Goal: Task Accomplishment & Management: Complete application form

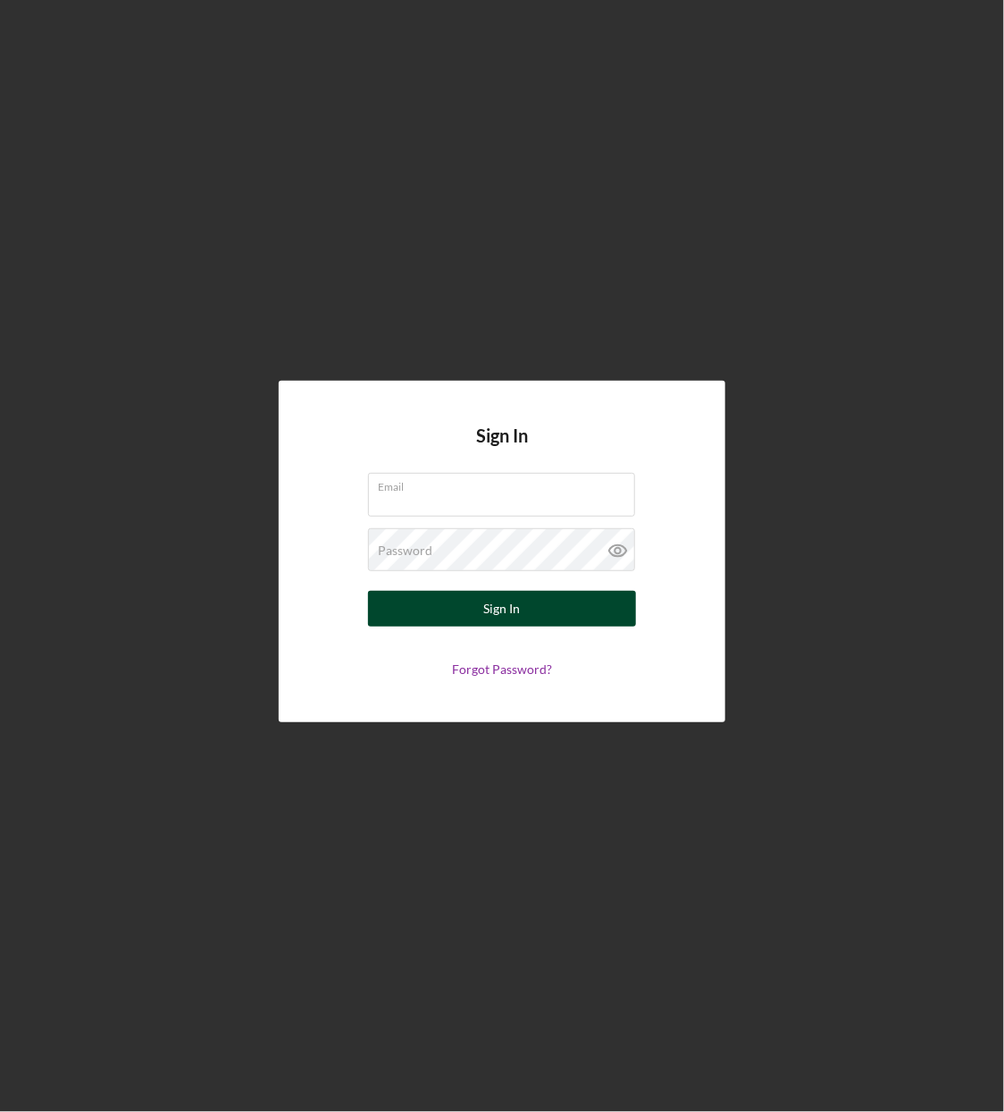
type input "[PERSON_NAME][EMAIL_ADDRESS][PERSON_NAME][DOMAIN_NAME]"
click at [406, 615] on button "Sign In" at bounding box center [502, 609] width 268 height 36
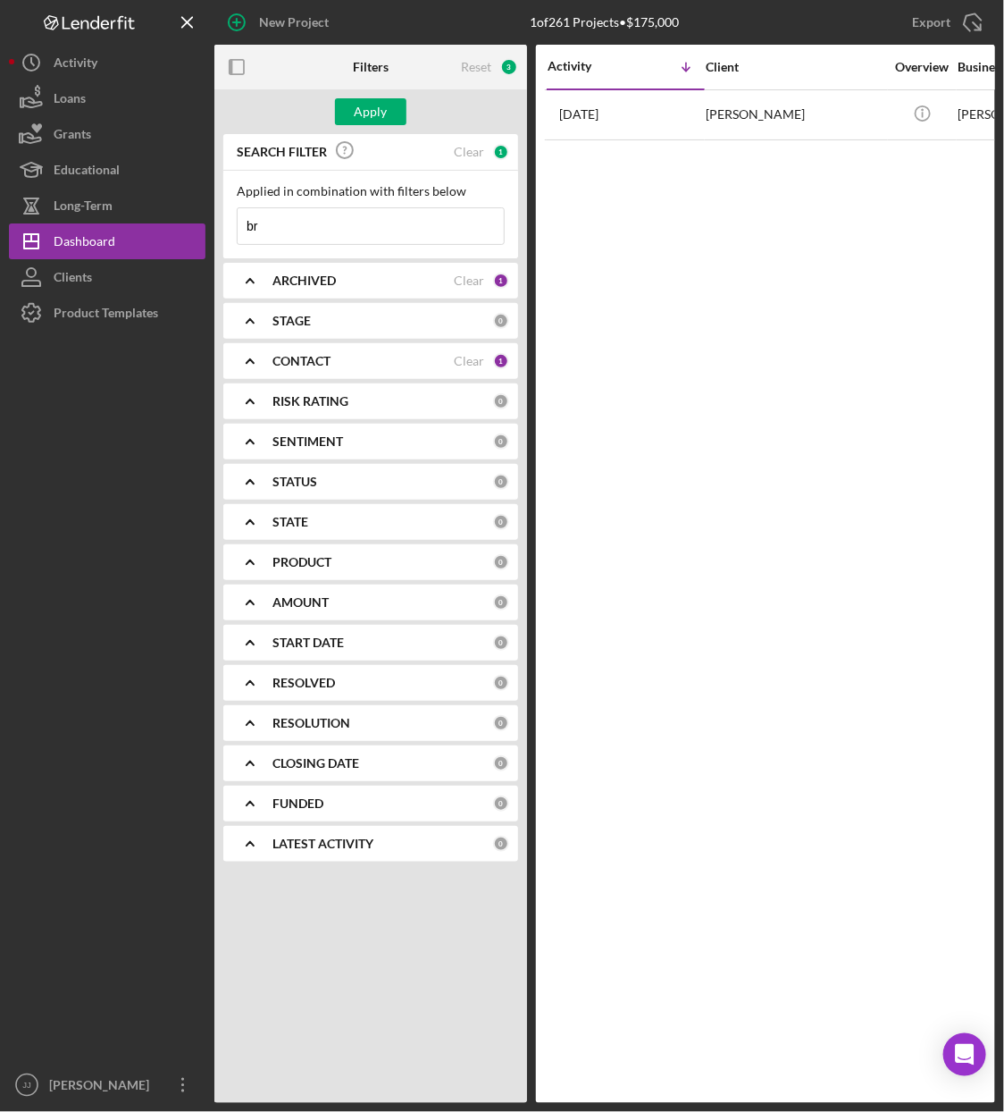
type input "b"
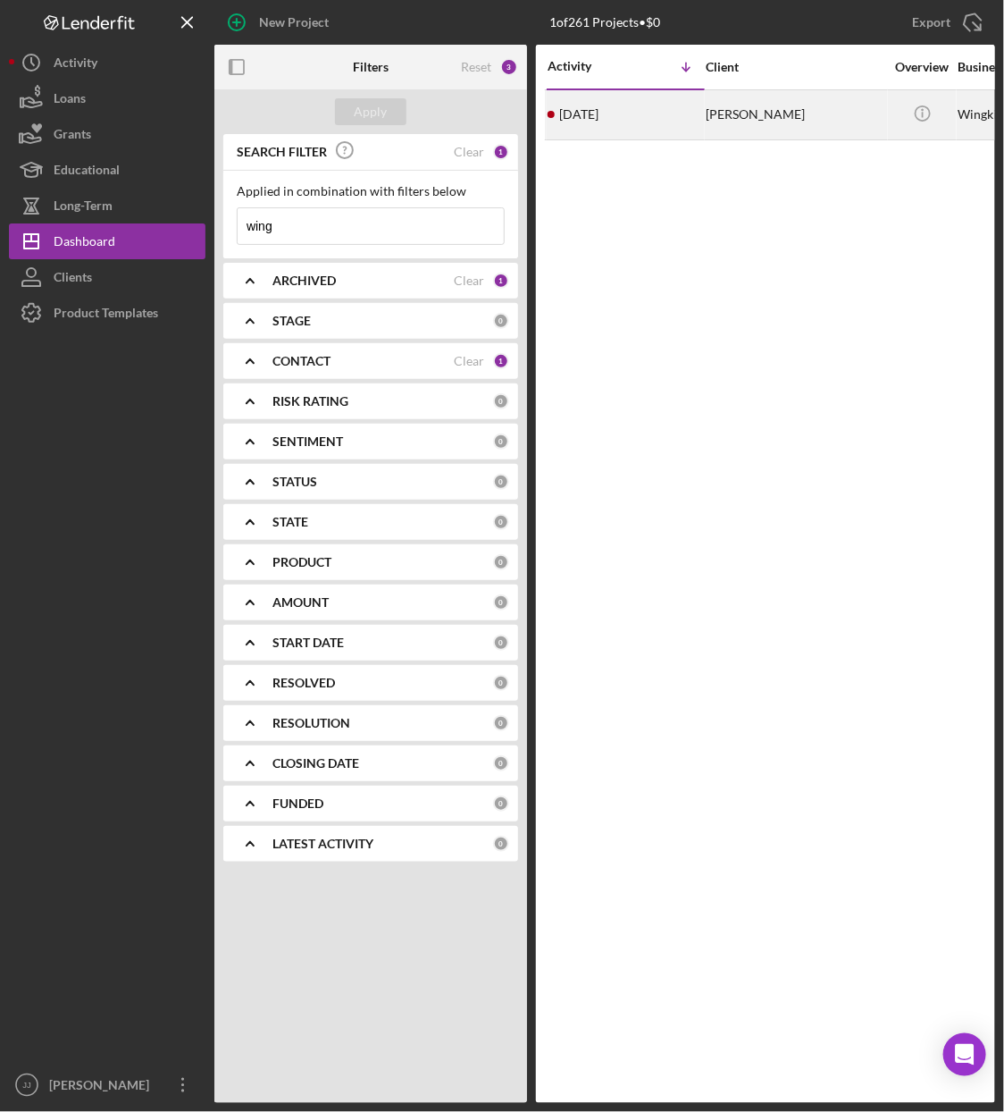
type input "wing"
click at [692, 111] on div "[DATE] [PERSON_NAME]" at bounding box center [626, 114] width 156 height 47
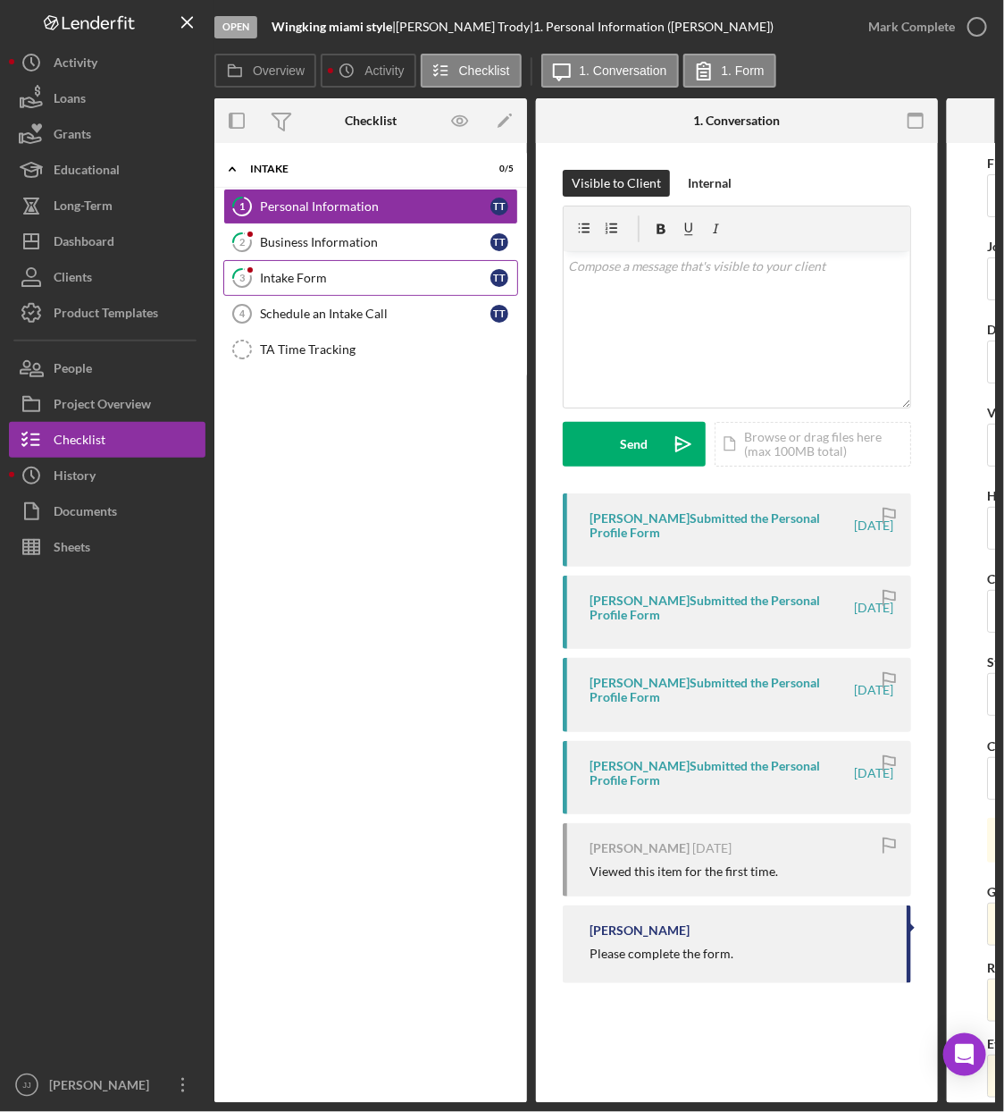
click at [346, 292] on link "3 Intake Form T T" at bounding box center [370, 278] width 295 height 36
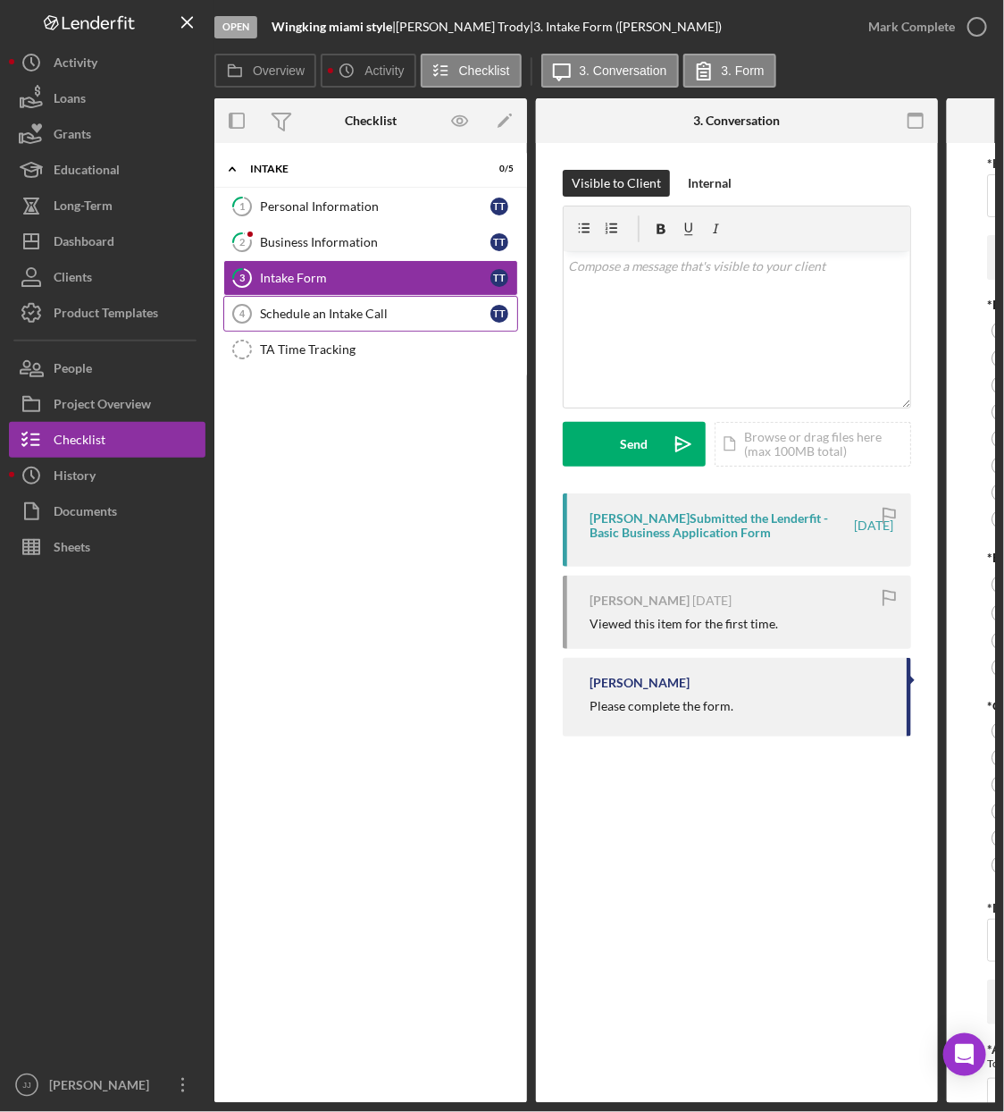
click at [366, 313] on div "Schedule an Intake Call" at bounding box center [375, 313] width 231 height 14
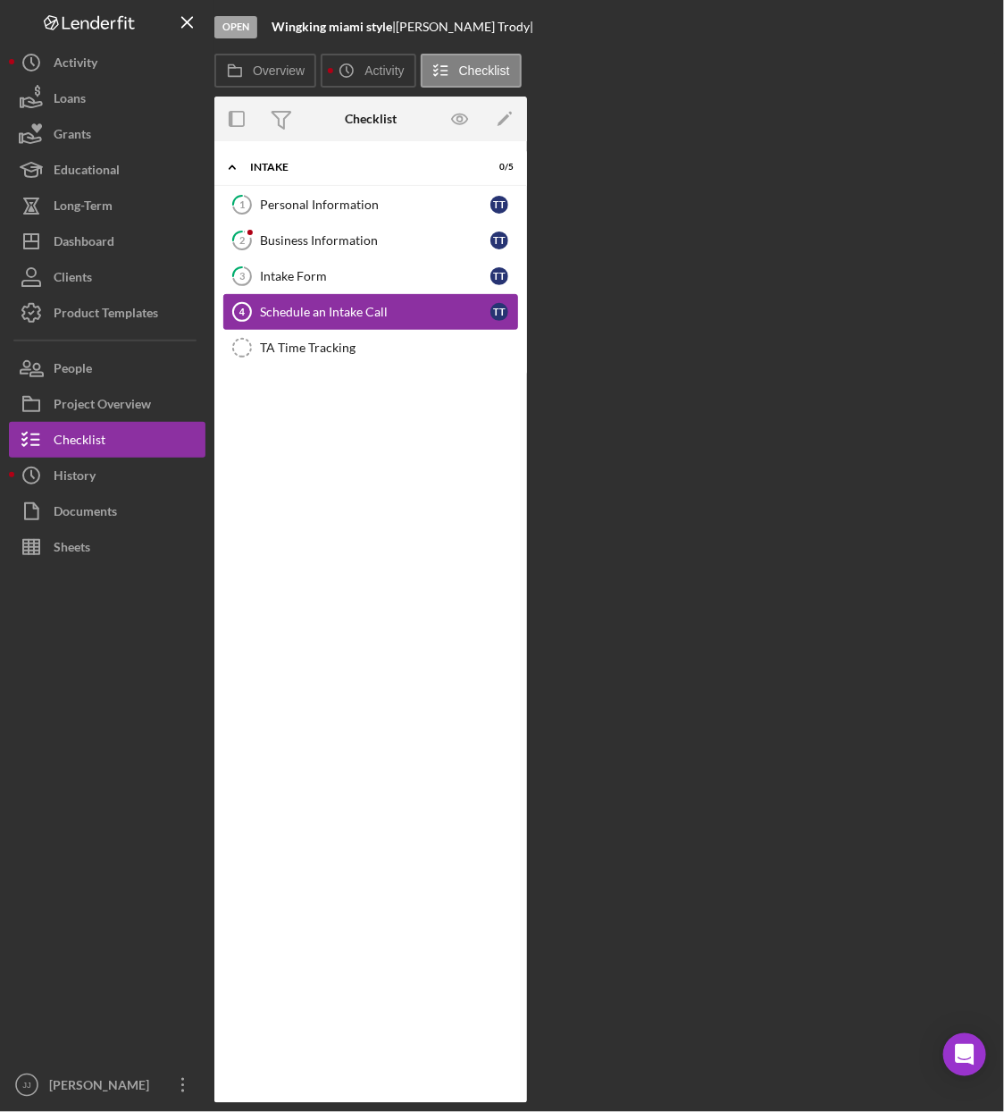
click at [366, 313] on div "Schedule an Intake Call" at bounding box center [375, 312] width 231 height 14
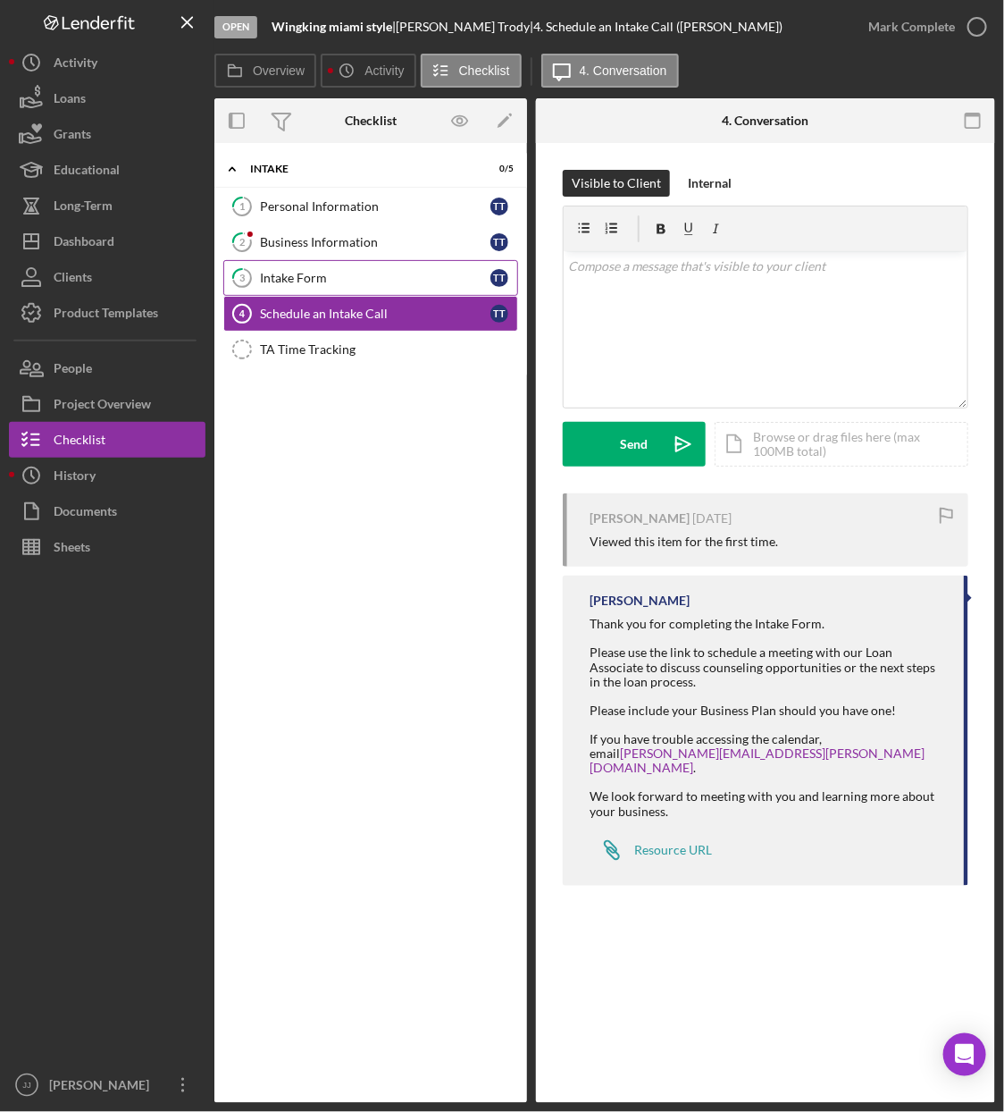
click at [346, 282] on div "Intake Form" at bounding box center [375, 278] width 231 height 14
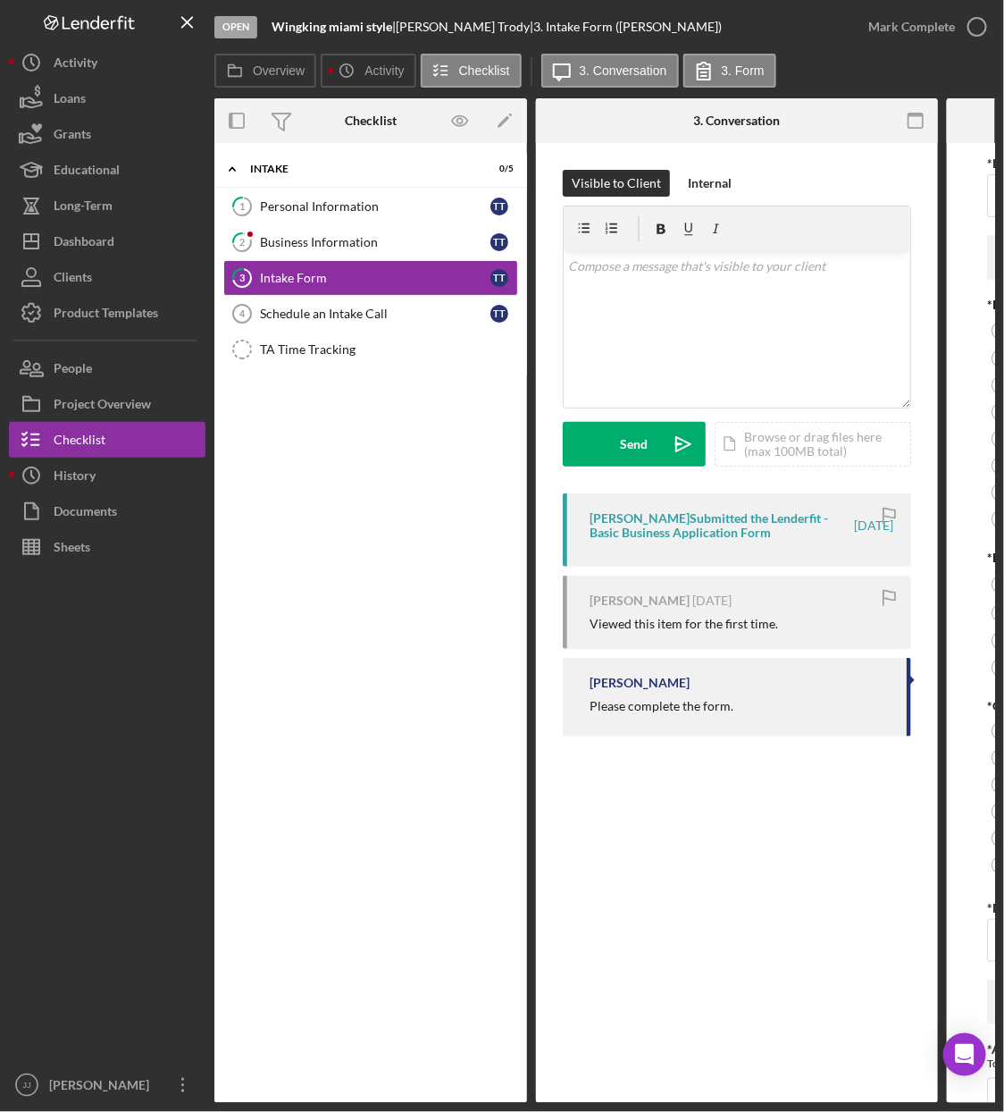
click at [920, 123] on icon "button" at bounding box center [916, 121] width 40 height 40
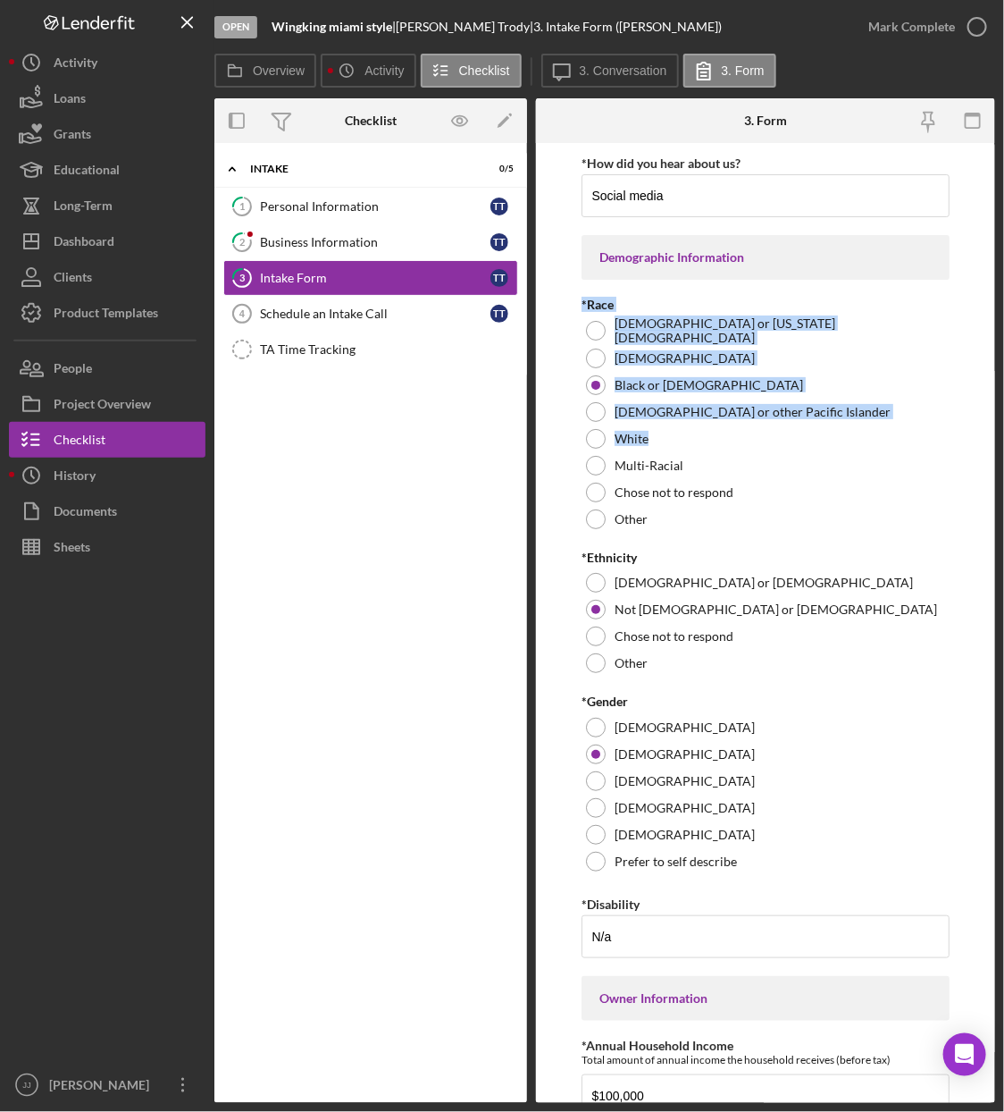
drag, startPoint x: 989, startPoint y: 265, endPoint x: 975, endPoint y: 422, distance: 157.0
click at [975, 422] on form "*How did you hear about us? Social media Demographic Information *Race [DEMOGRA…" at bounding box center [765, 623] width 459 height 960
click at [977, 318] on form "*How did you hear about us? Social media Demographic Information *Race [DEMOGRA…" at bounding box center [765, 623] width 459 height 960
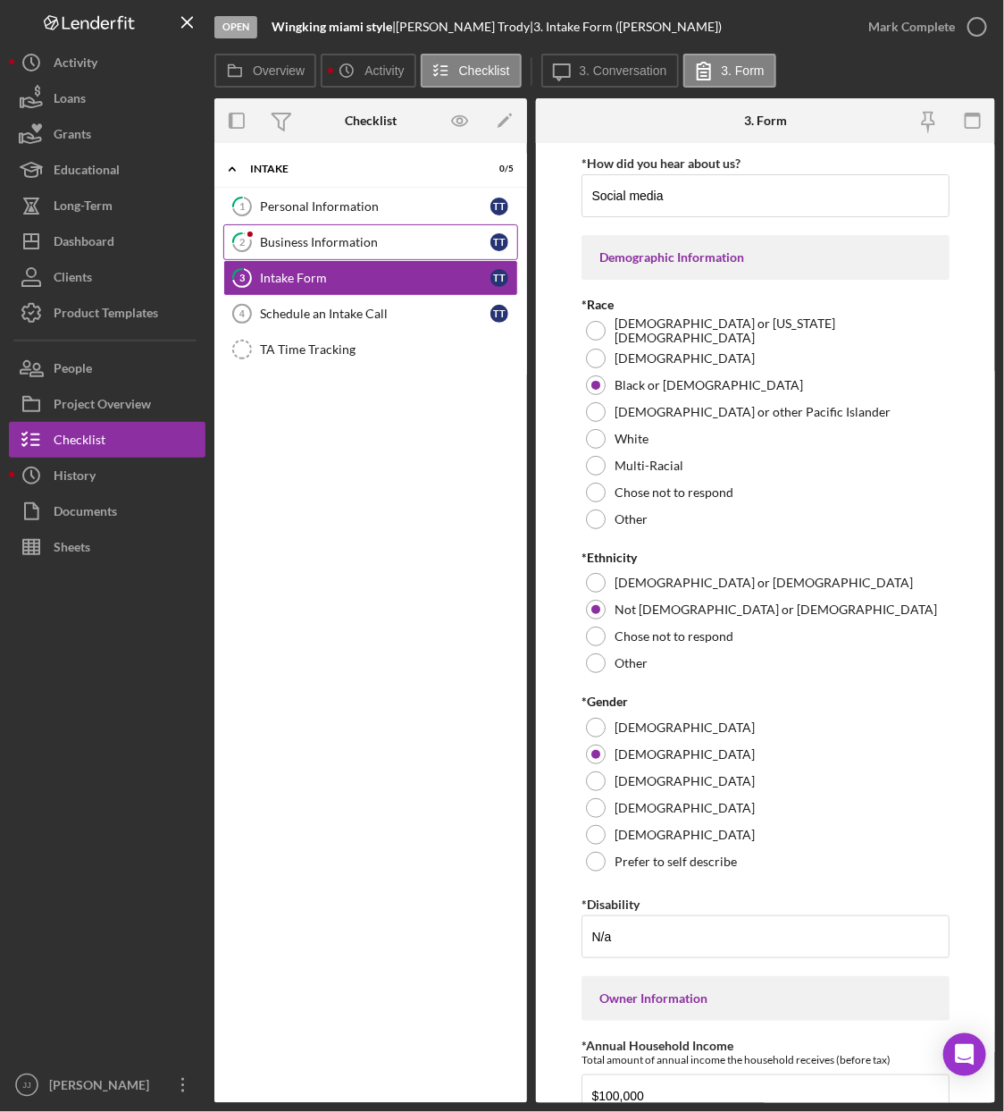
click at [372, 247] on div "Business Information" at bounding box center [375, 242] width 231 height 14
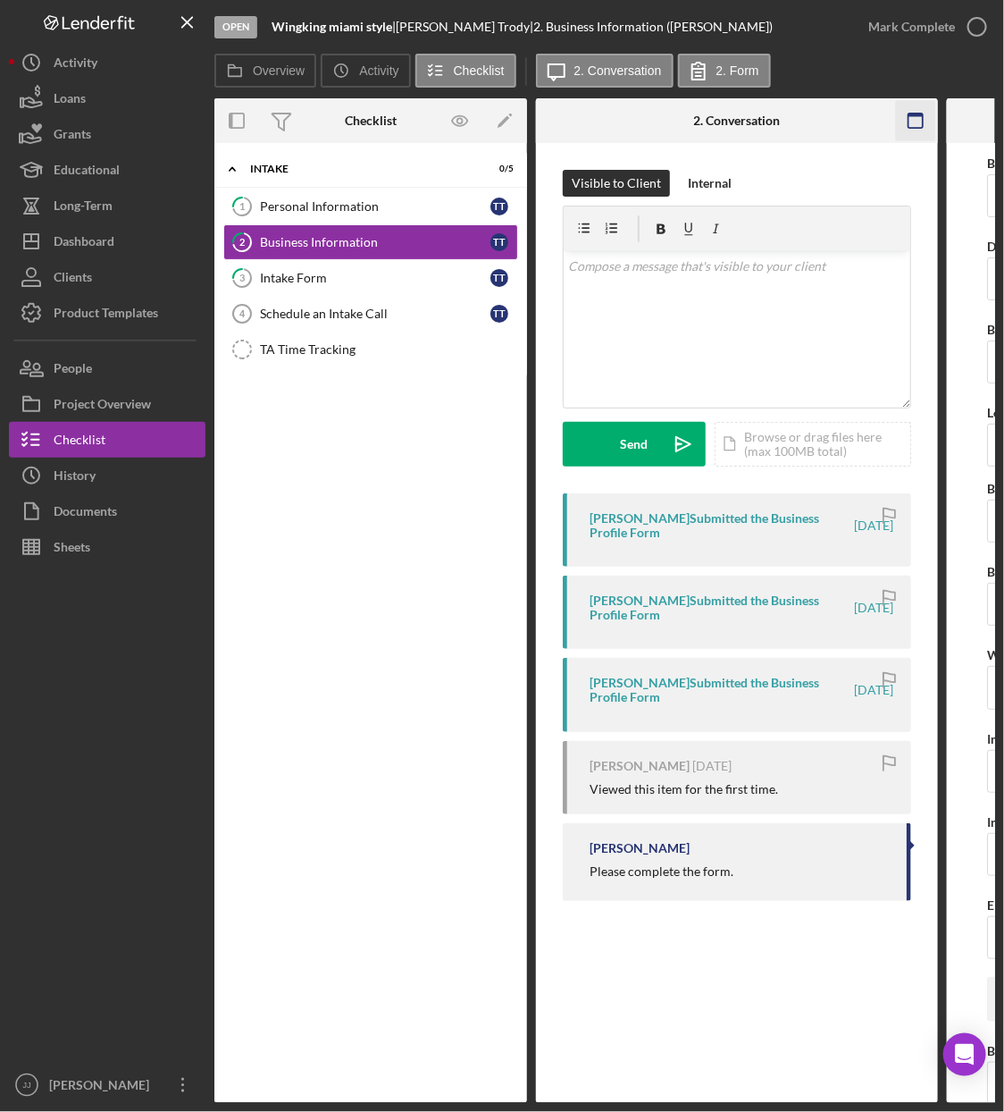
click at [915, 120] on icon "button" at bounding box center [916, 121] width 40 height 40
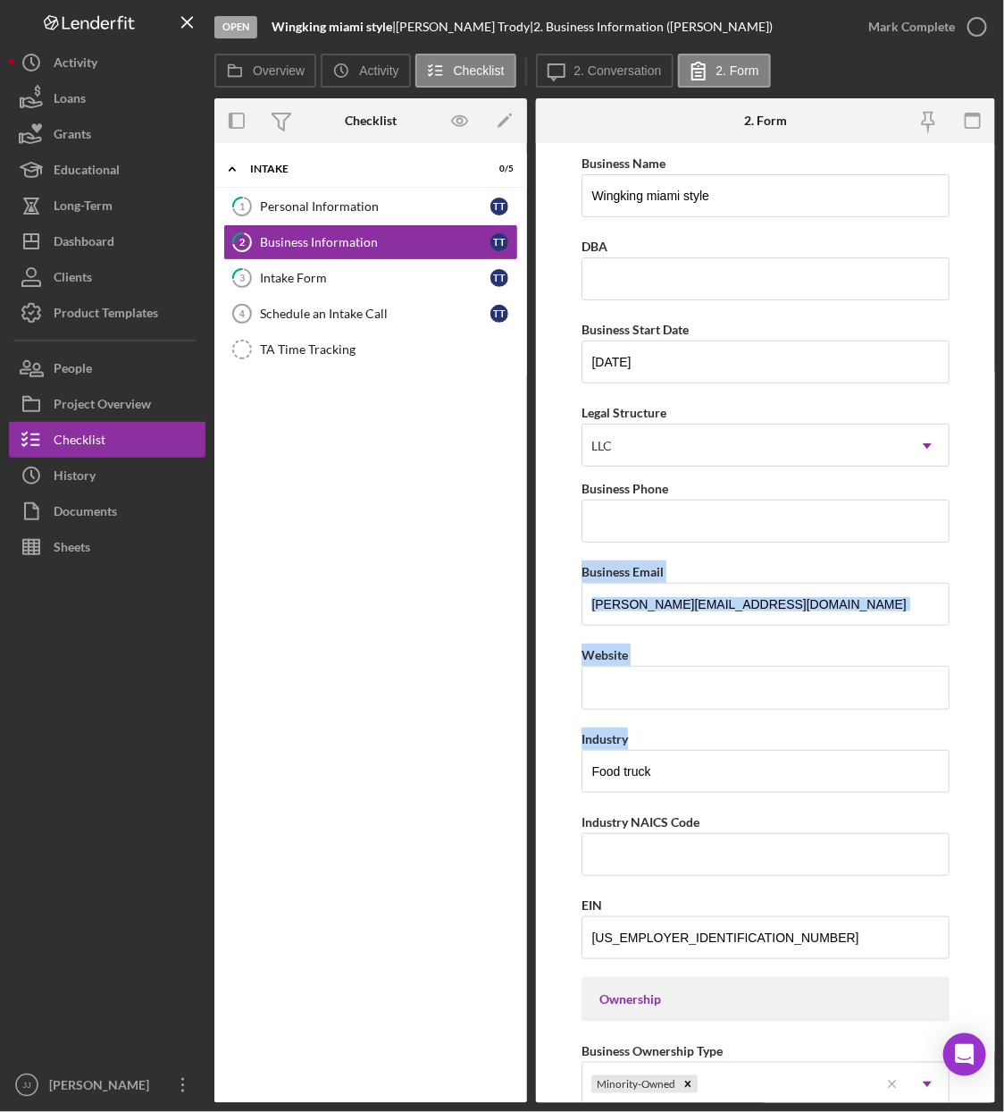
drag, startPoint x: 989, startPoint y: 475, endPoint x: 1009, endPoint y: 743, distance: 267.9
click at [1003, 743] on html "Open Wingking miami style | [PERSON_NAME] | 2. Business Information ([PERSON_NA…" at bounding box center [502, 556] width 1004 height 1112
click at [997, 631] on div "Open Wingking miami style | [PERSON_NAME] | 2. Business Information ([PERSON_NA…" at bounding box center [502, 556] width 1004 height 1112
click at [985, 633] on form "Business Name Wingking miami style DBA Business Start Date [DATE] Legal Structu…" at bounding box center [765, 623] width 459 height 960
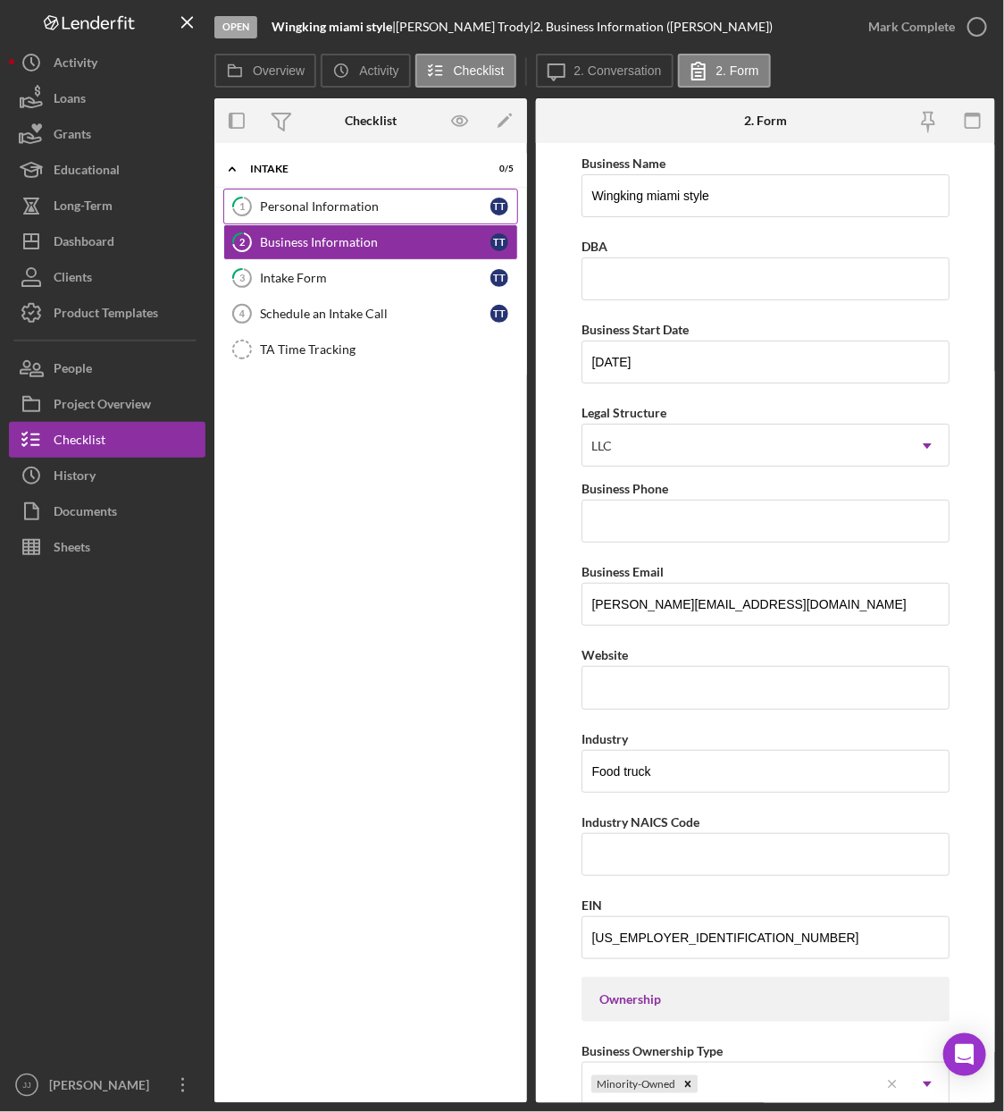
click at [323, 216] on link "1 Personal Information T T" at bounding box center [370, 207] width 295 height 36
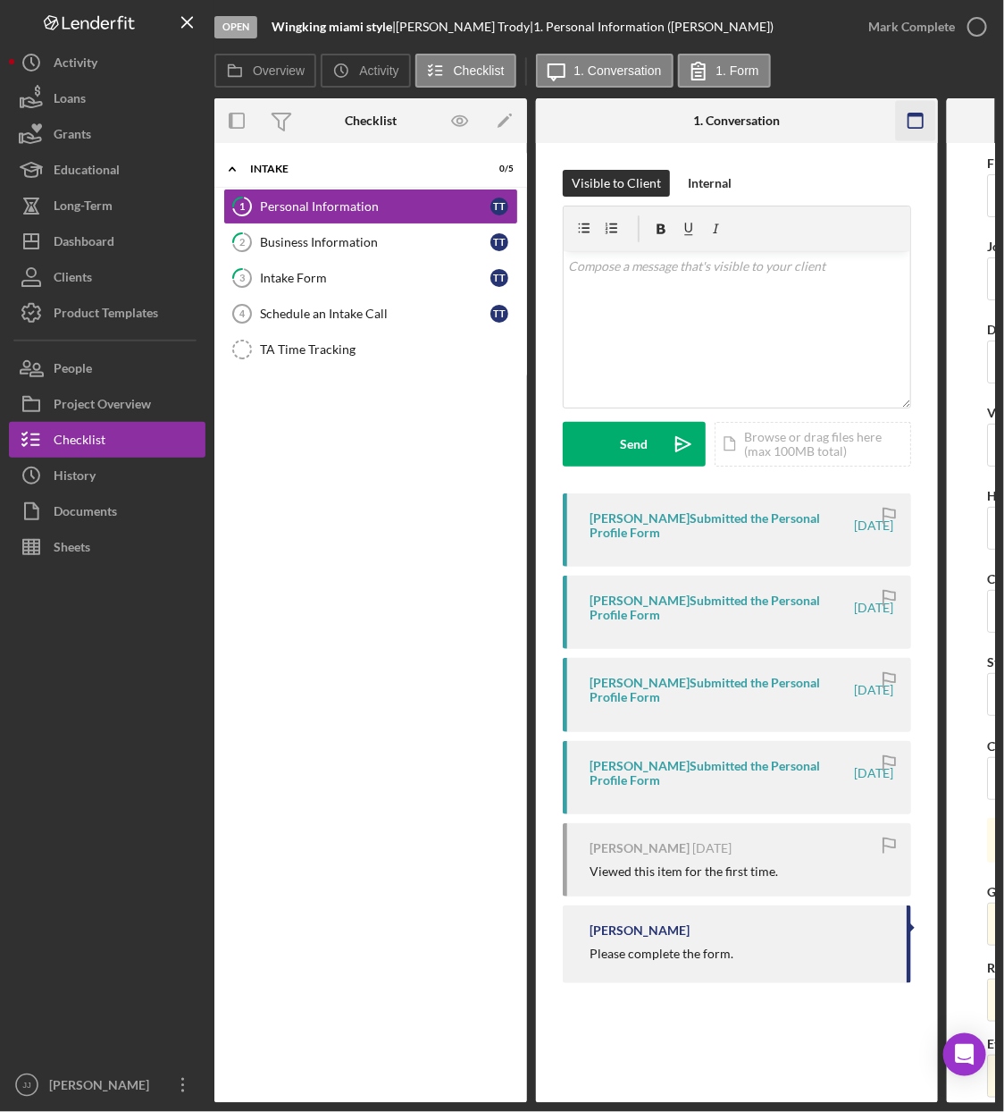
click at [915, 119] on icon "button" at bounding box center [916, 121] width 40 height 40
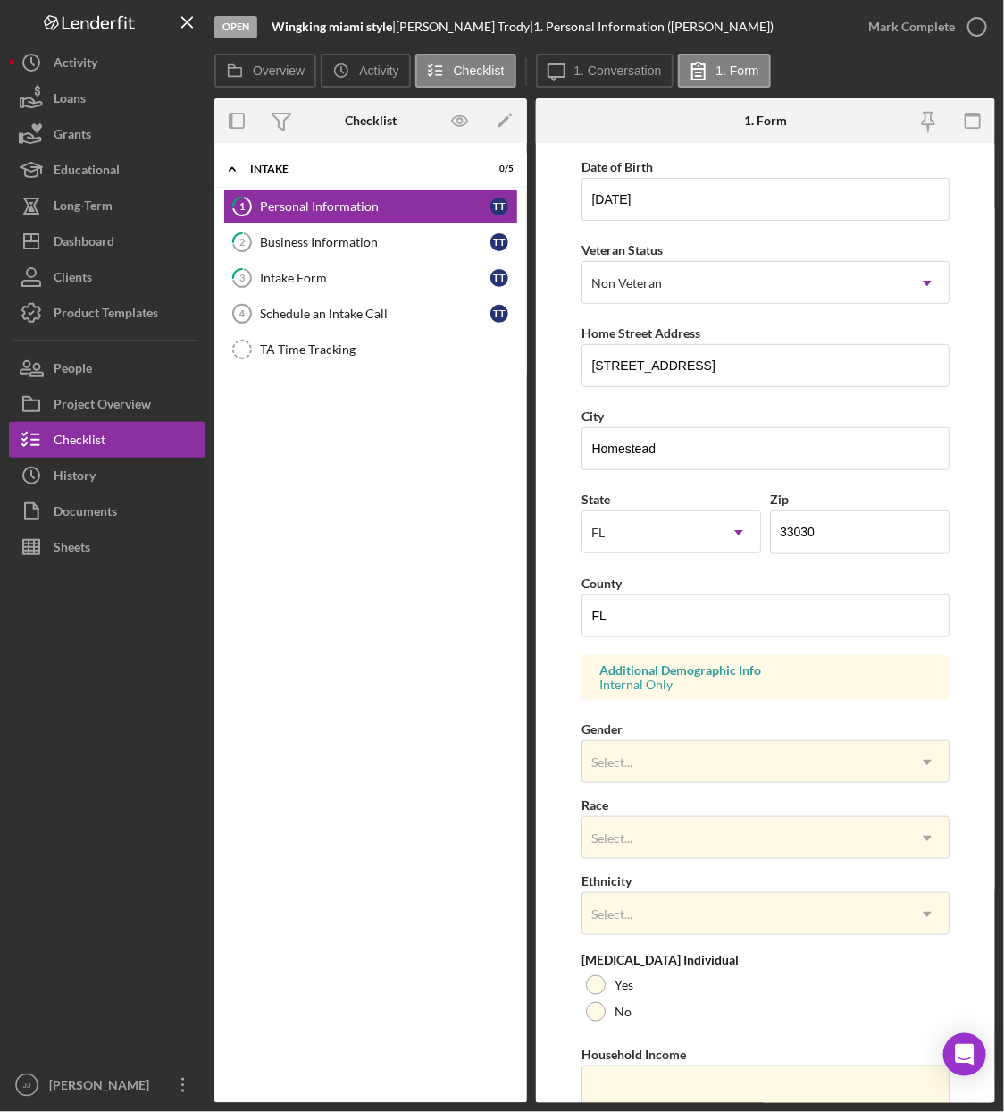
scroll to position [230, 0]
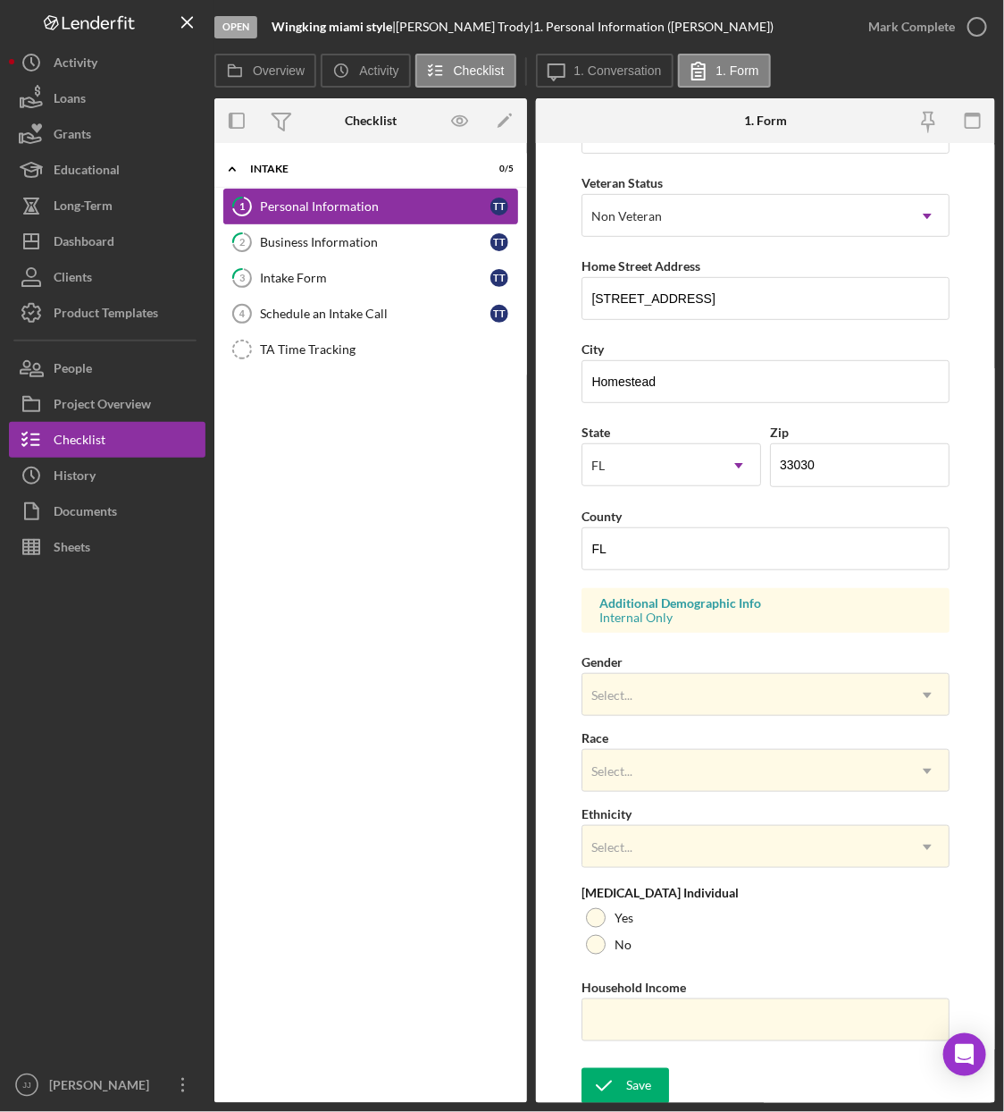
click at [299, 218] on link "1 Personal Information T T" at bounding box center [370, 207] width 295 height 36
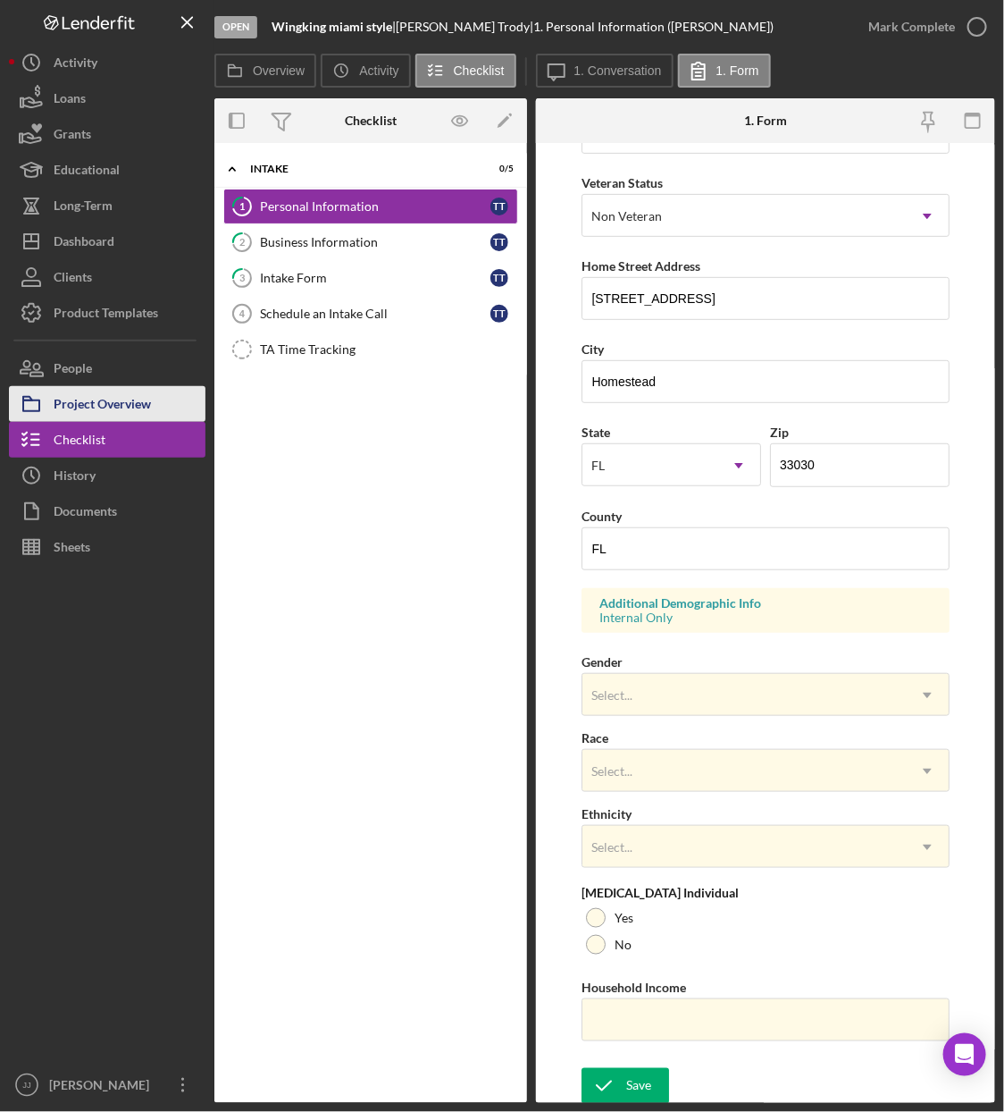
click at [114, 404] on div "Project Overview" at bounding box center [102, 406] width 97 height 40
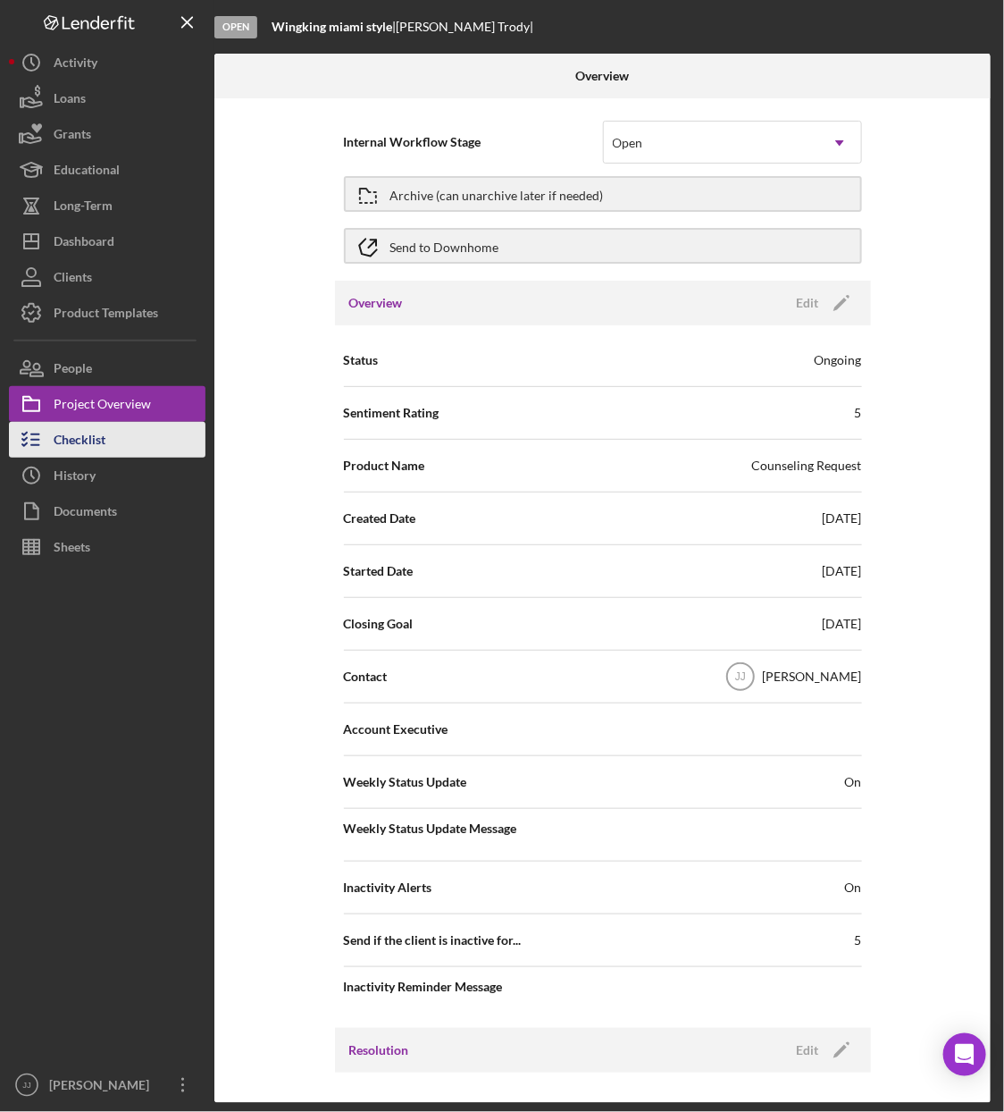
click at [109, 432] on button "Checklist" at bounding box center [107, 440] width 197 height 36
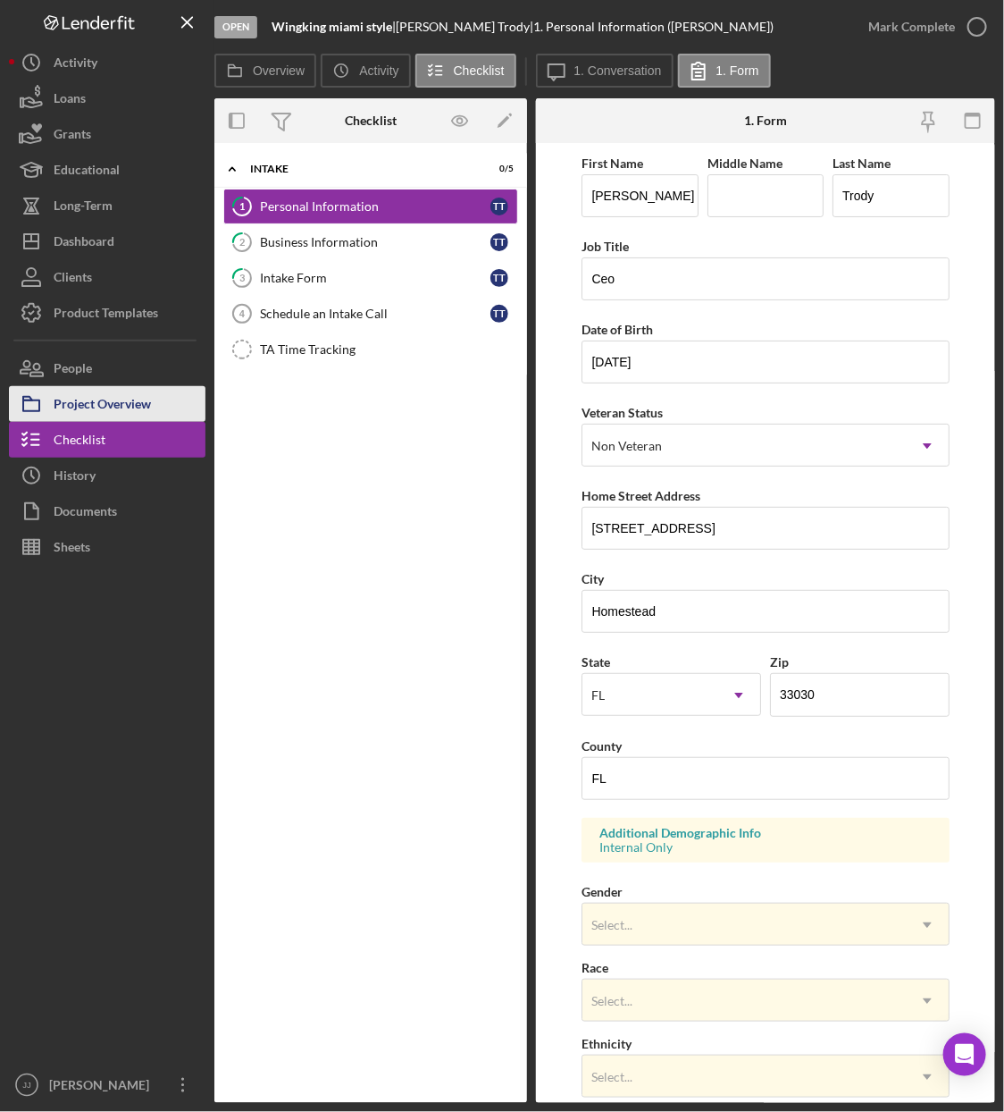
click at [137, 411] on div "Project Overview" at bounding box center [102, 406] width 97 height 40
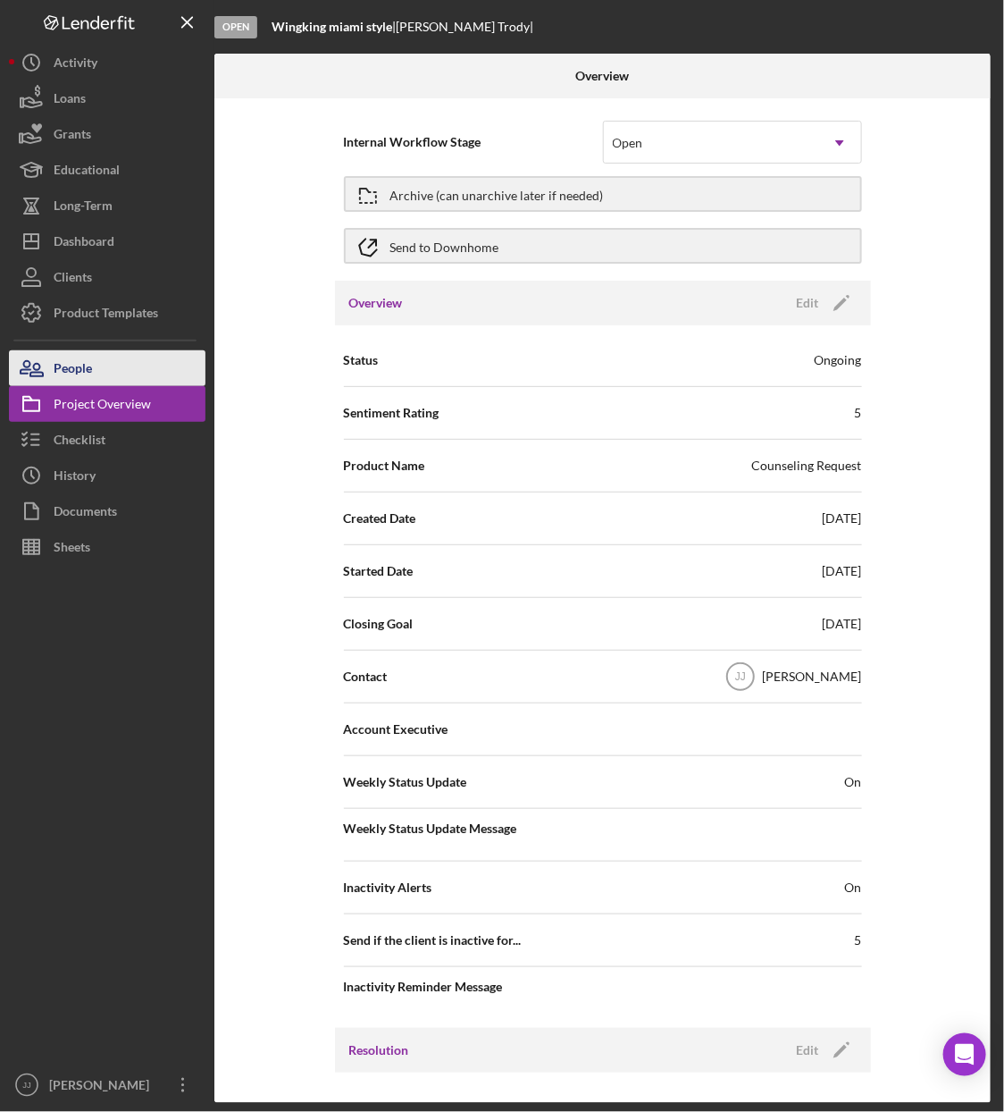
click at [110, 370] on button "People" at bounding box center [107, 368] width 197 height 36
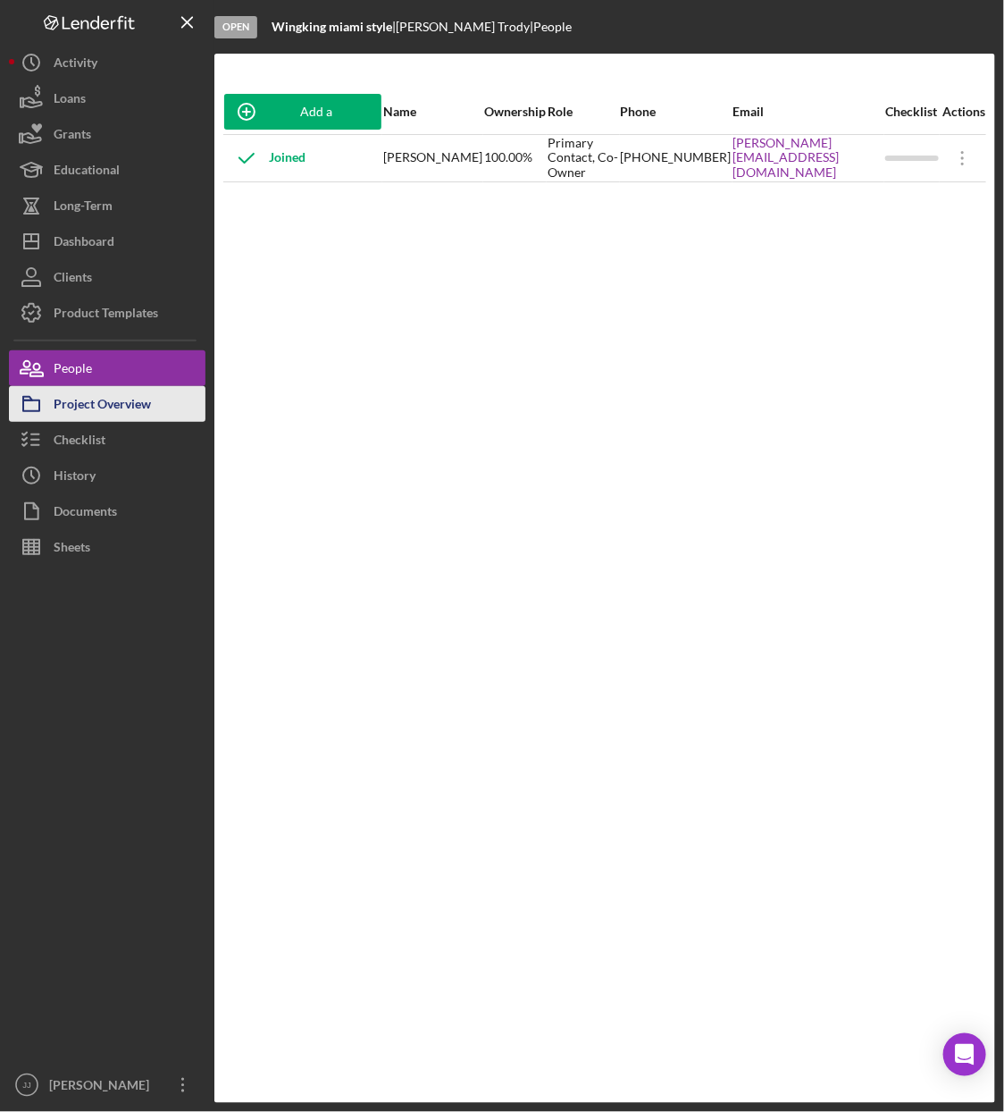
click at [80, 398] on div "Project Overview" at bounding box center [102, 406] width 97 height 40
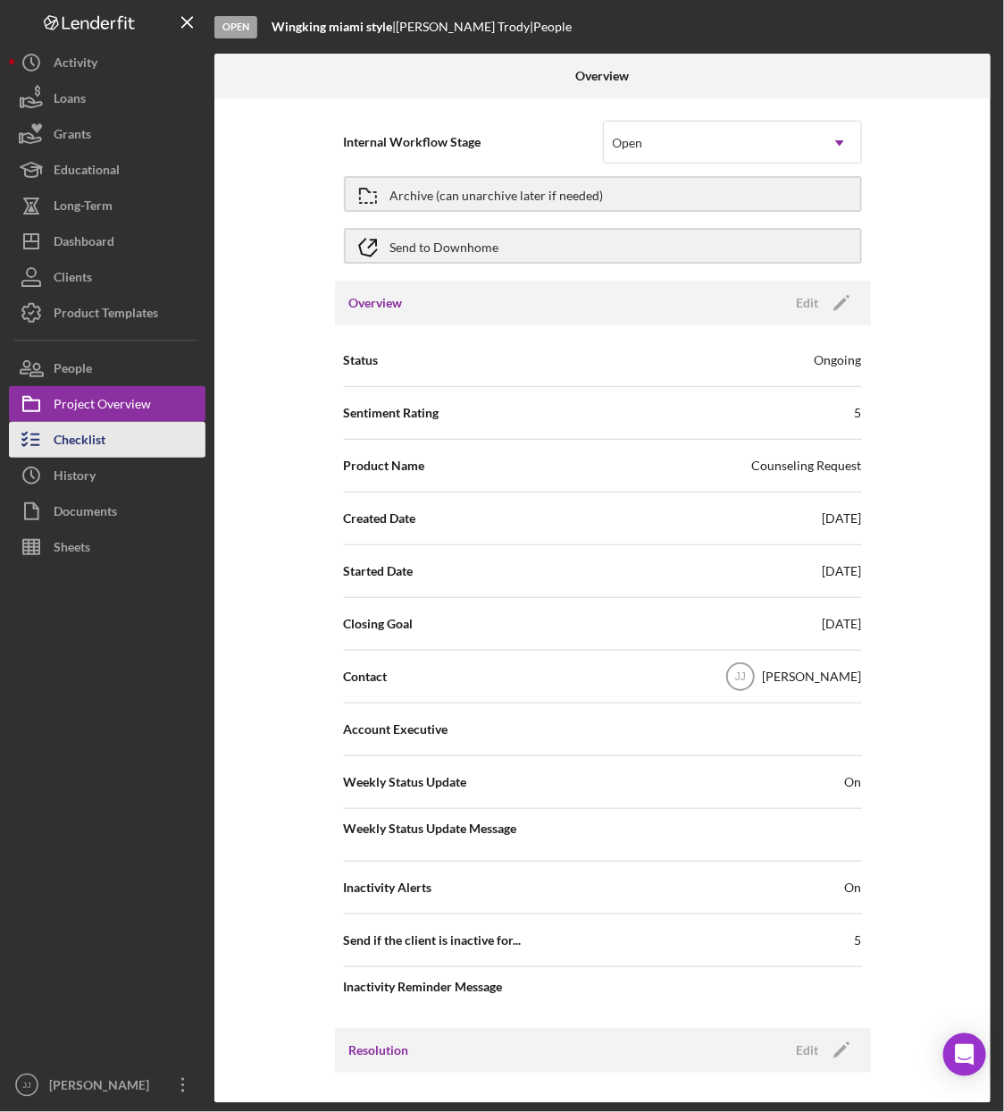
click at [85, 426] on div "Checklist" at bounding box center [80, 442] width 52 height 40
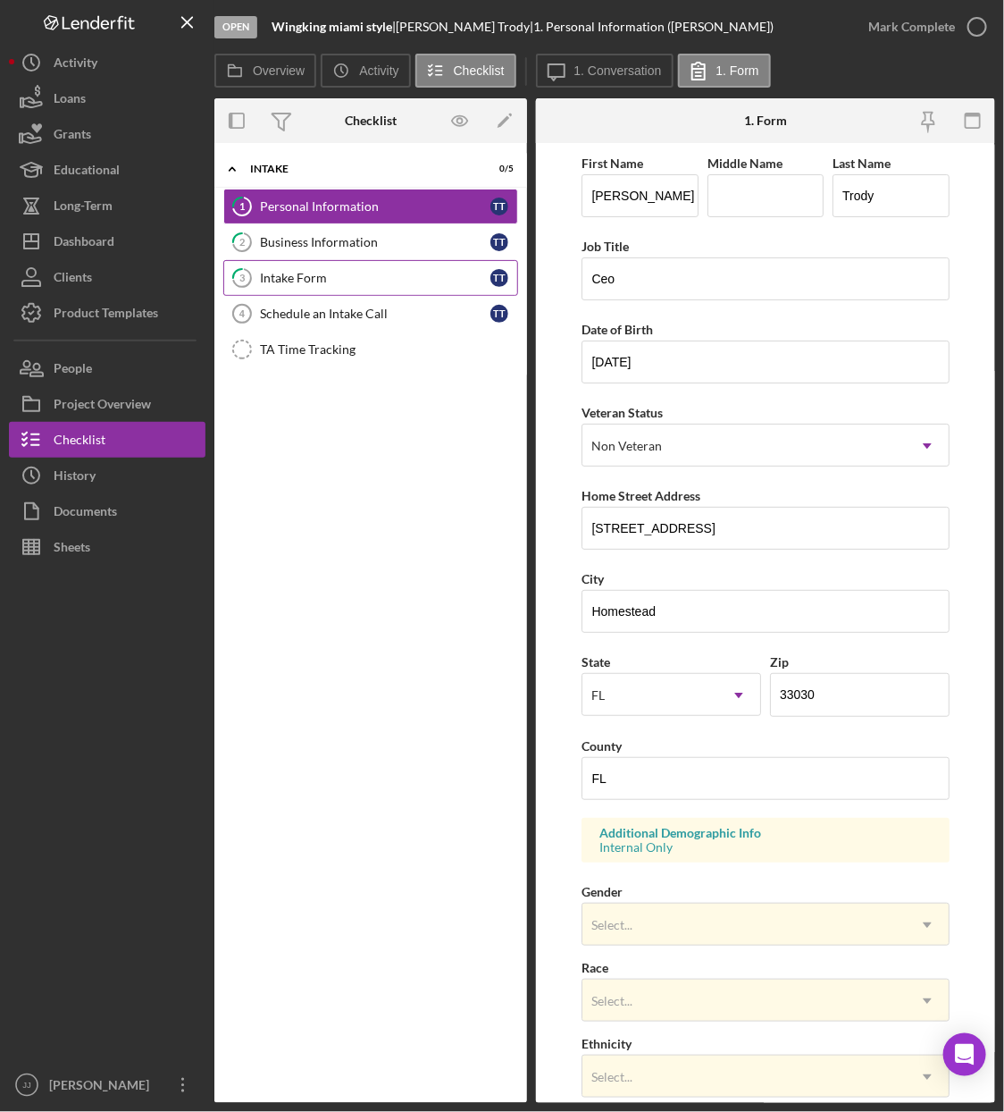
click at [297, 289] on link "3 Intake Form T T" at bounding box center [370, 278] width 295 height 36
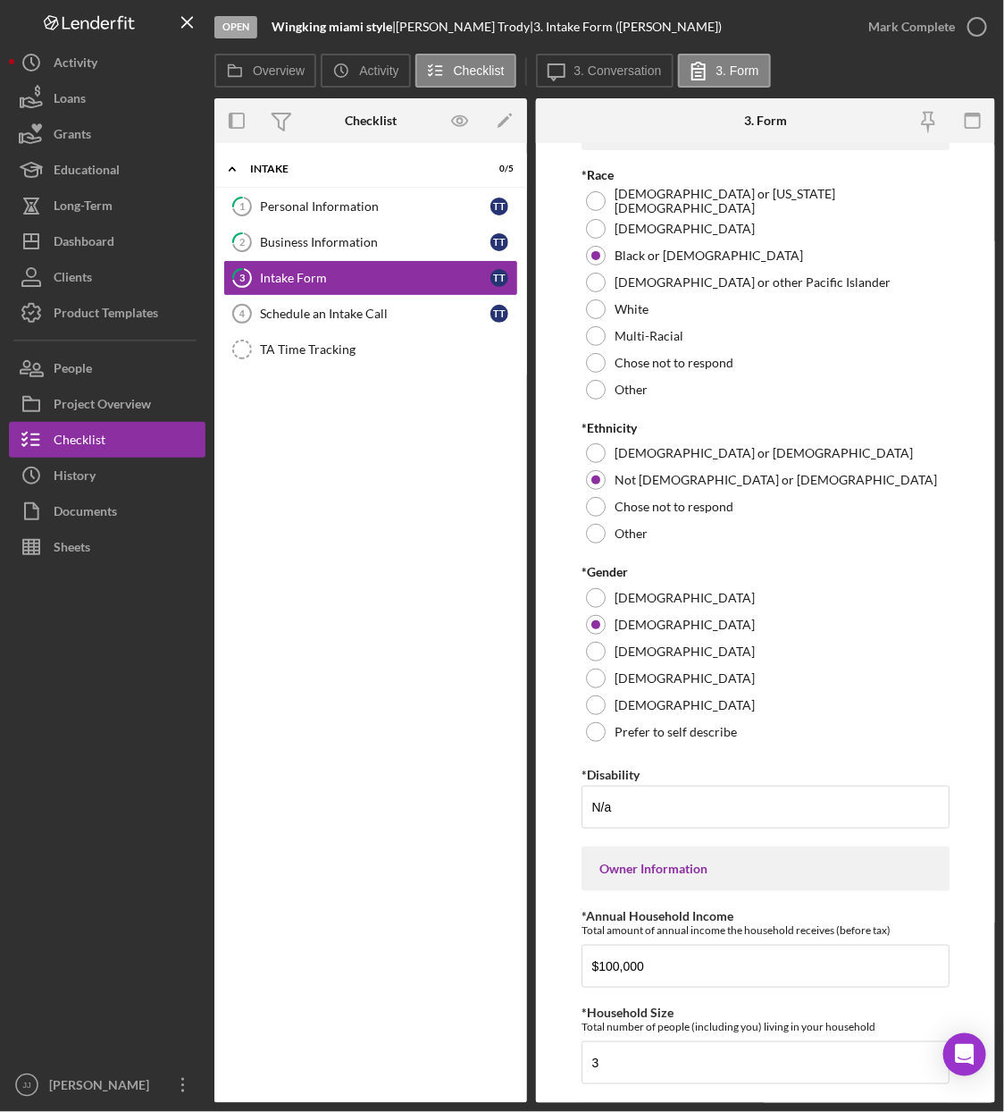
scroll to position [21, 0]
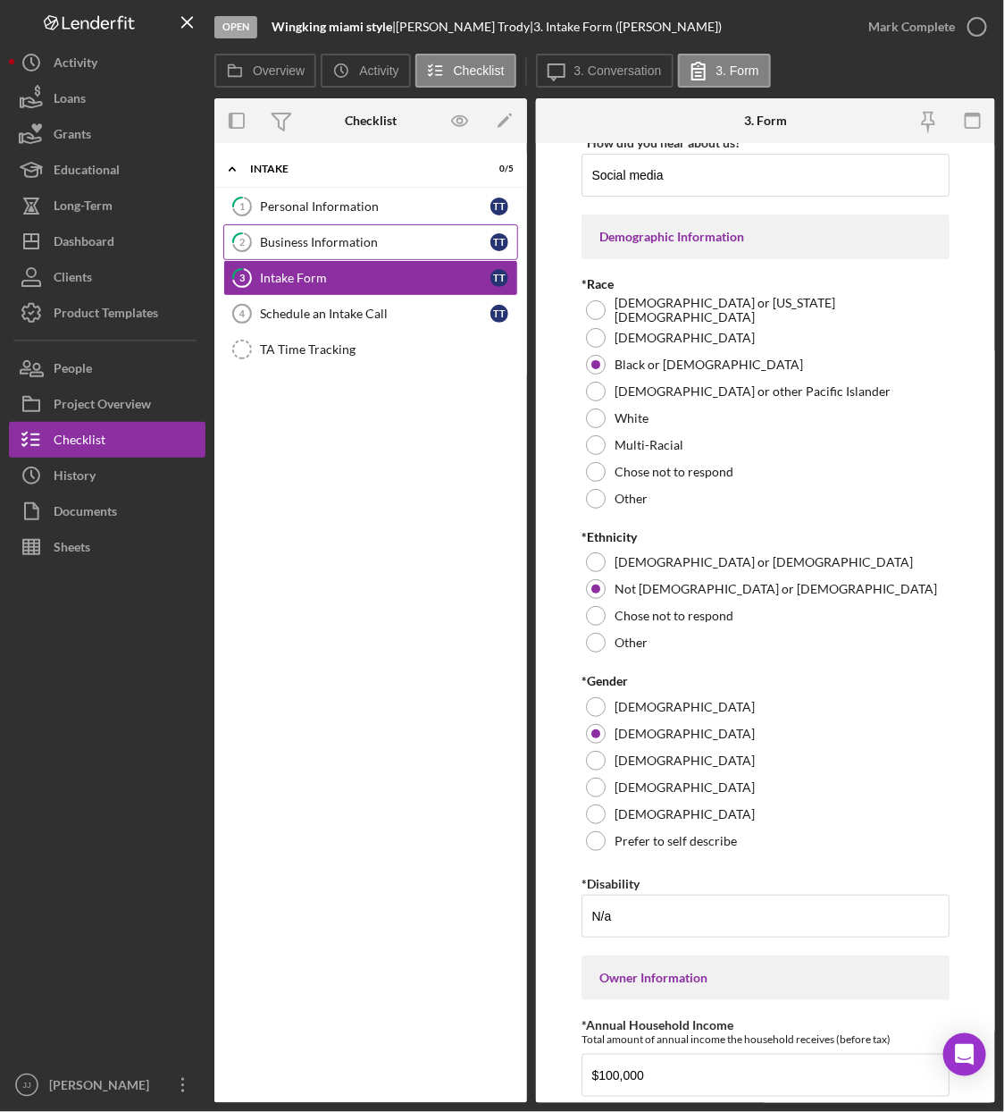
click at [400, 250] on link "2 Business Information T T" at bounding box center [370, 242] width 295 height 36
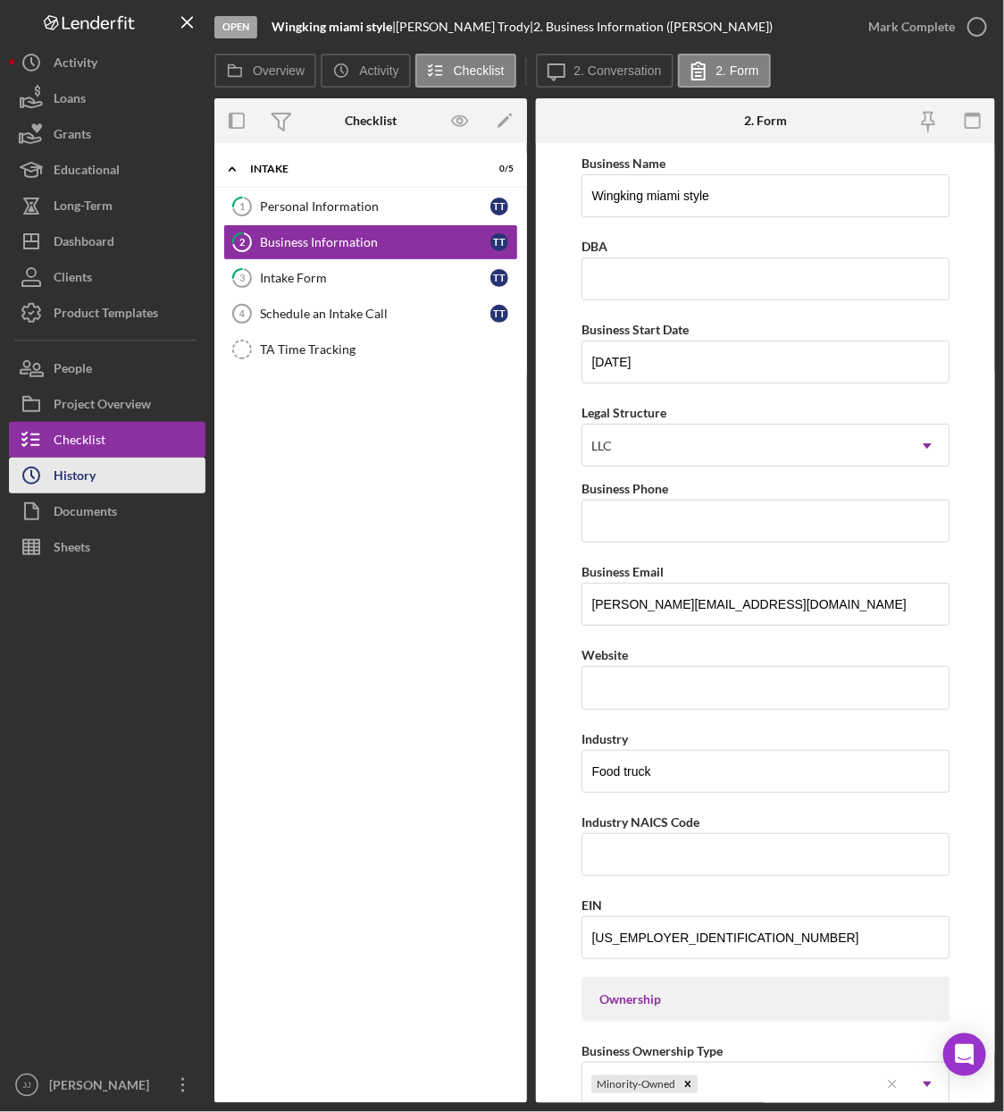
click at [114, 473] on button "Icon/History History" at bounding box center [107, 475] width 197 height 36
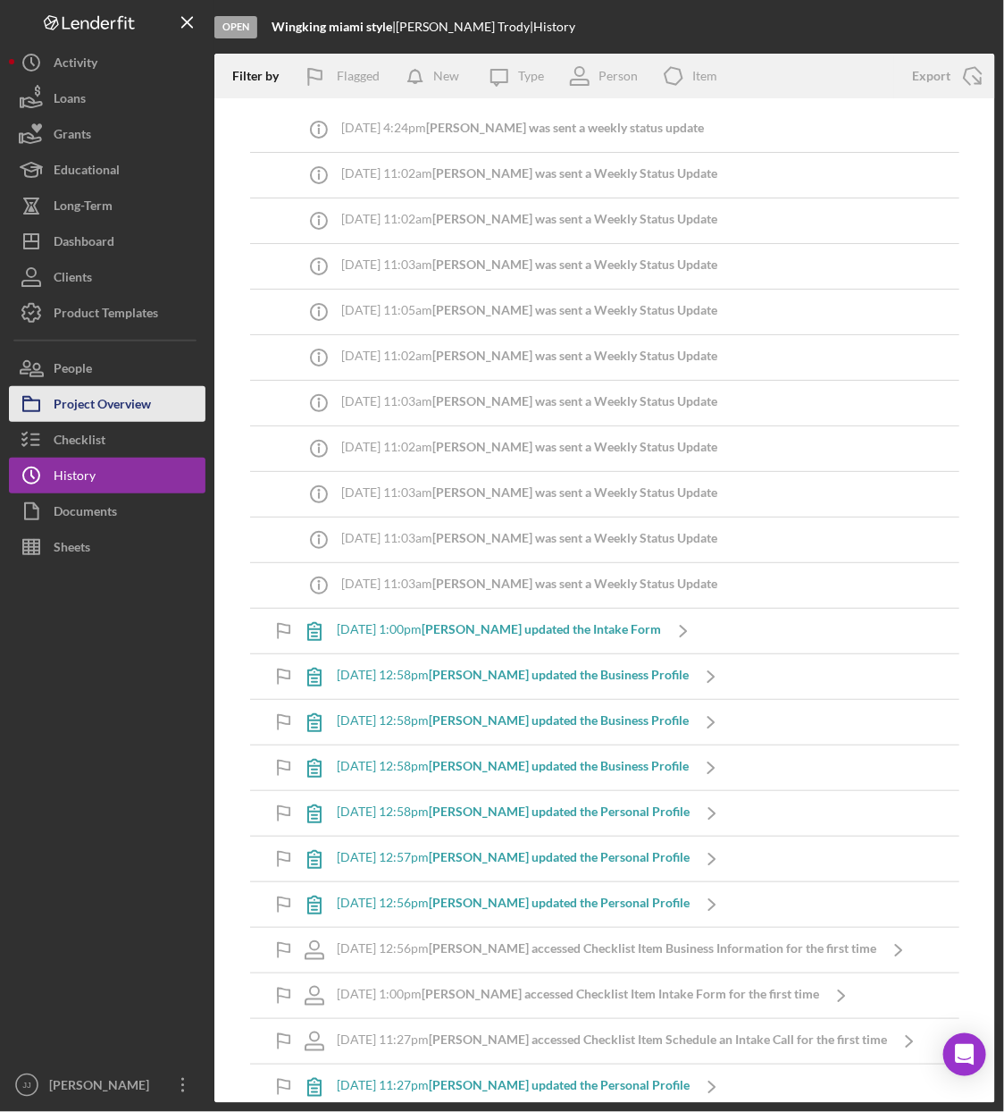
click at [99, 407] on div "Project Overview" at bounding box center [102, 406] width 97 height 40
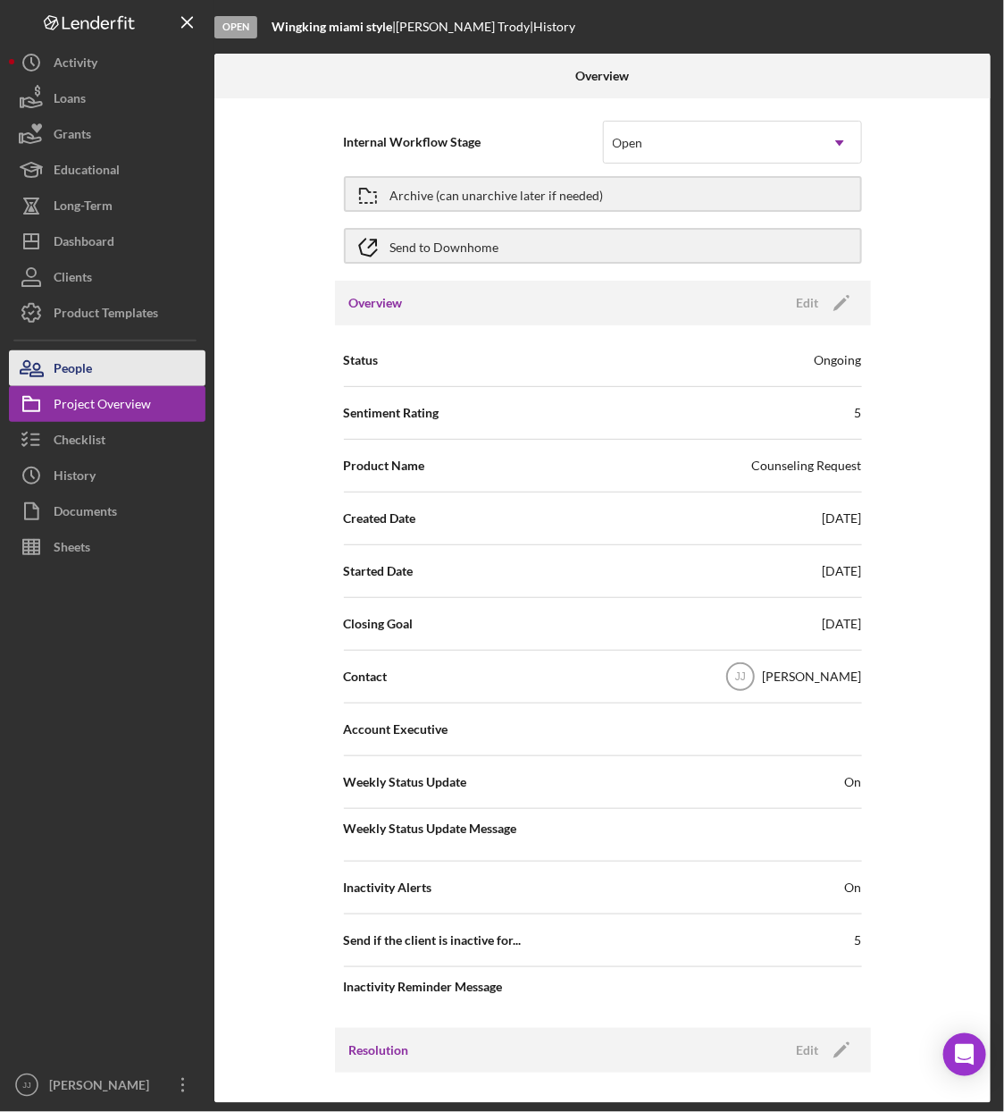
click at [122, 358] on button "People" at bounding box center [107, 368] width 197 height 36
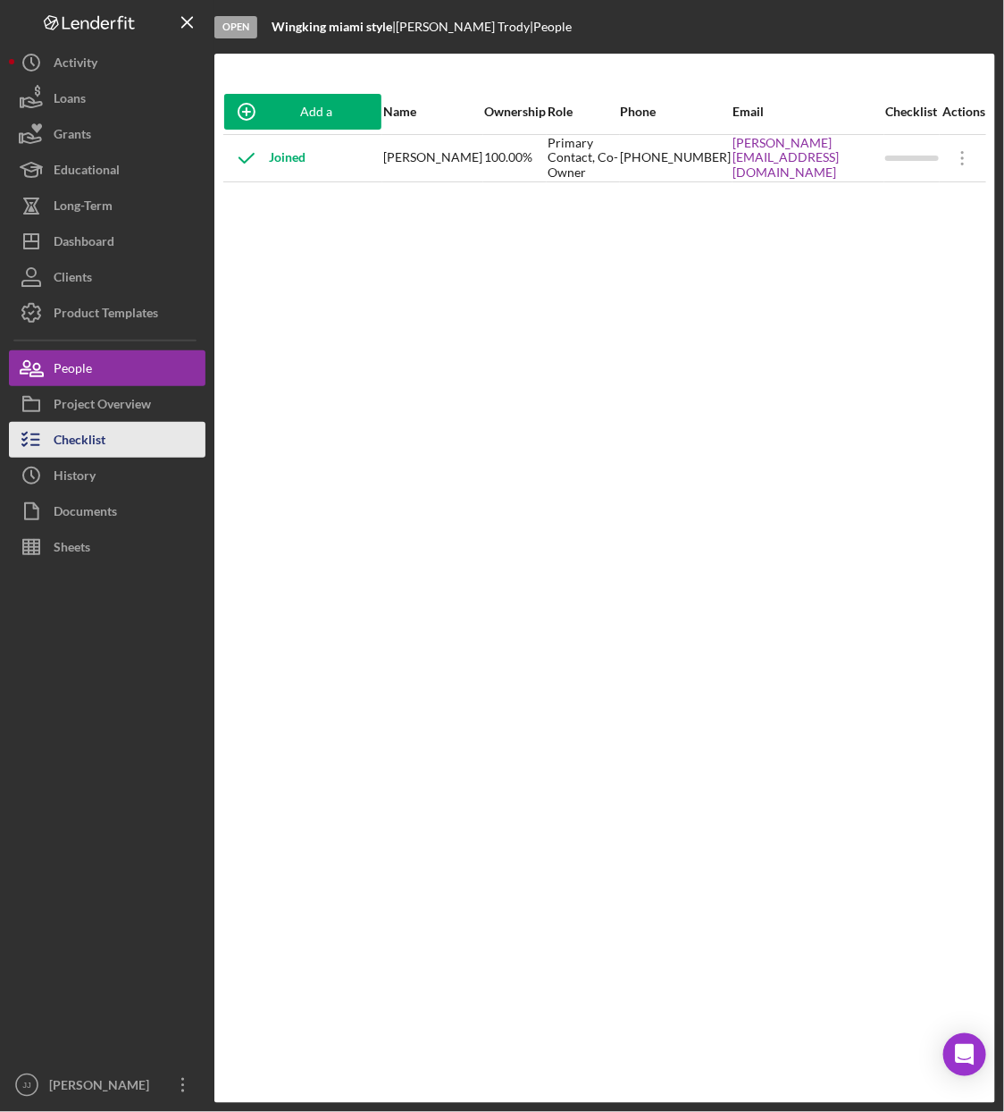
click at [107, 433] on button "Checklist" at bounding box center [107, 440] width 197 height 36
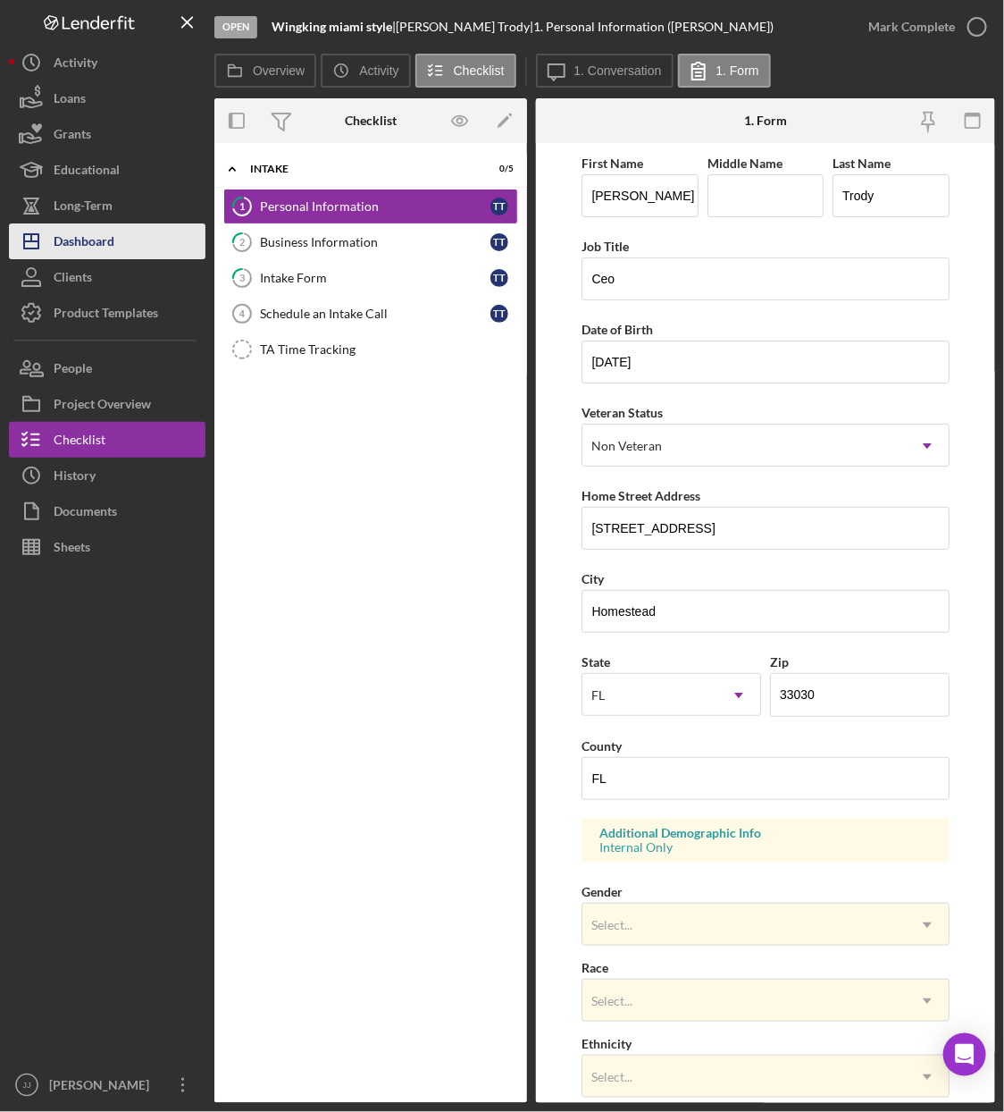
click at [140, 234] on button "Icon/Dashboard Dashboard" at bounding box center [107, 241] width 197 height 36
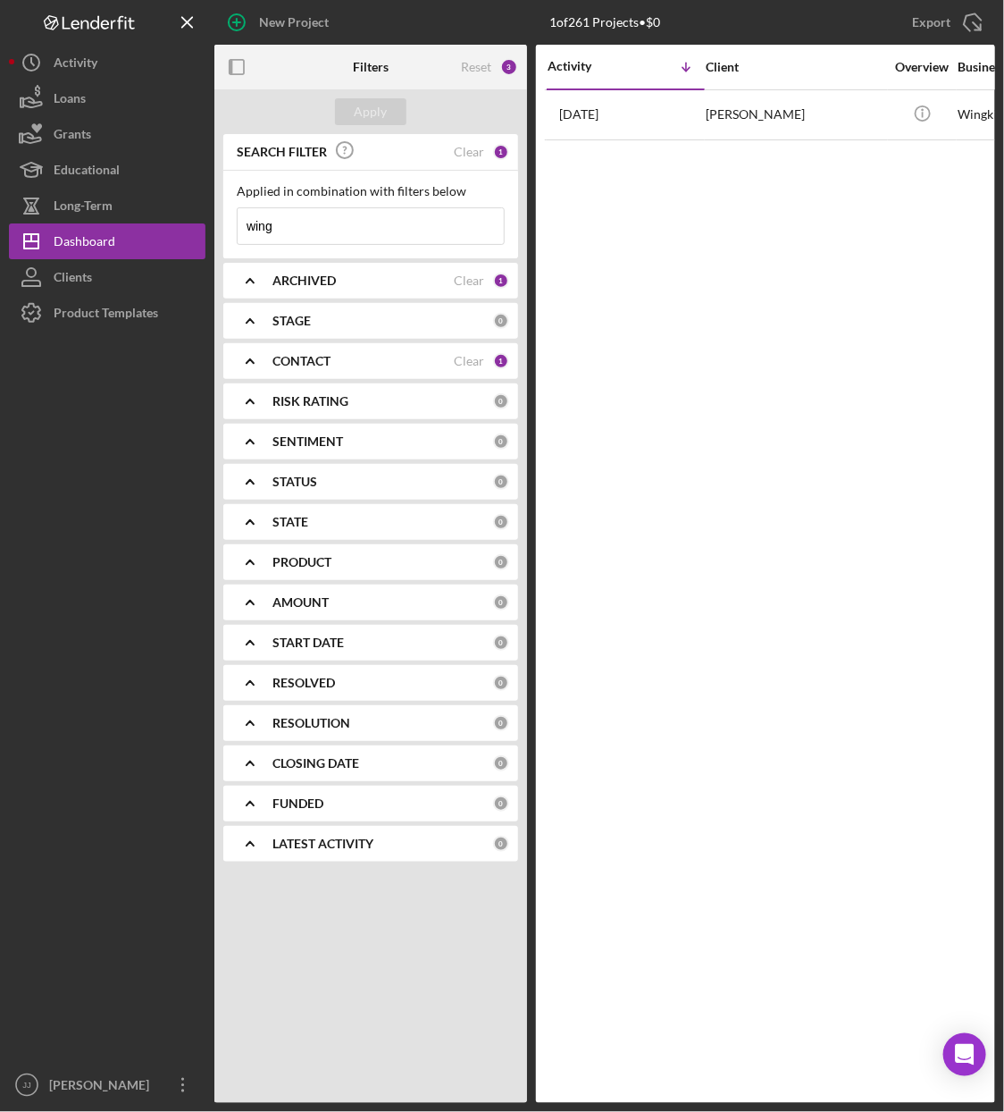
click at [361, 218] on input "wing" at bounding box center [371, 226] width 266 height 36
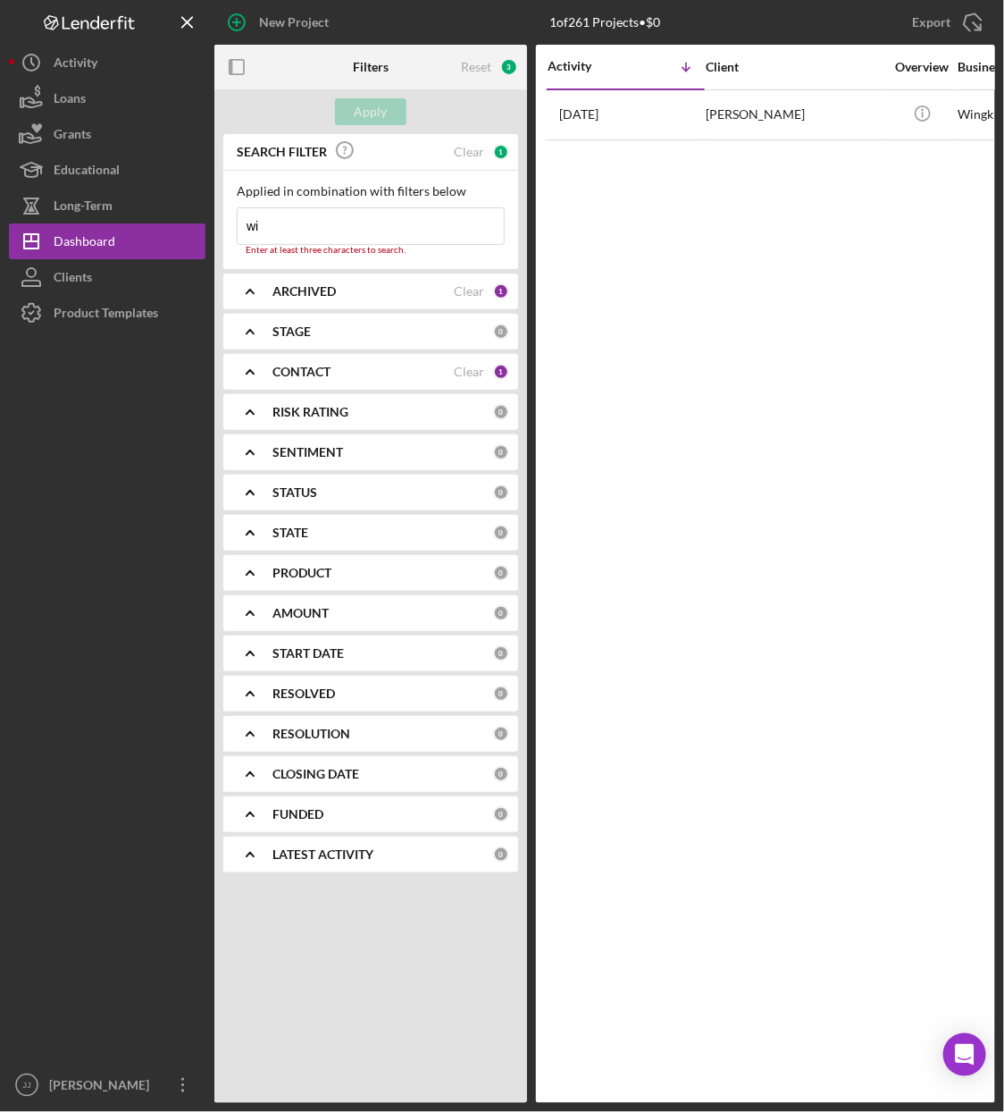
type input "w"
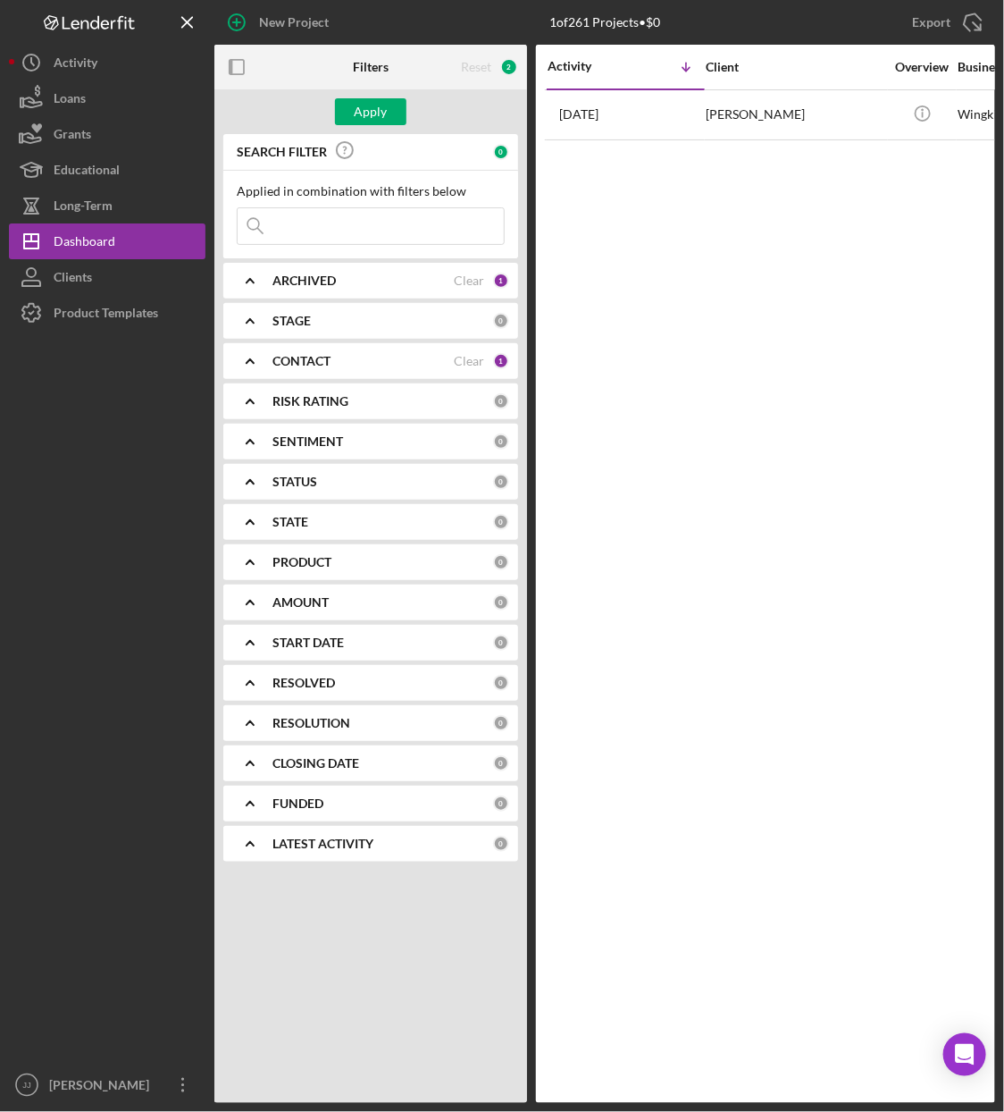
type input "r"
type input "[PERSON_NAME]"
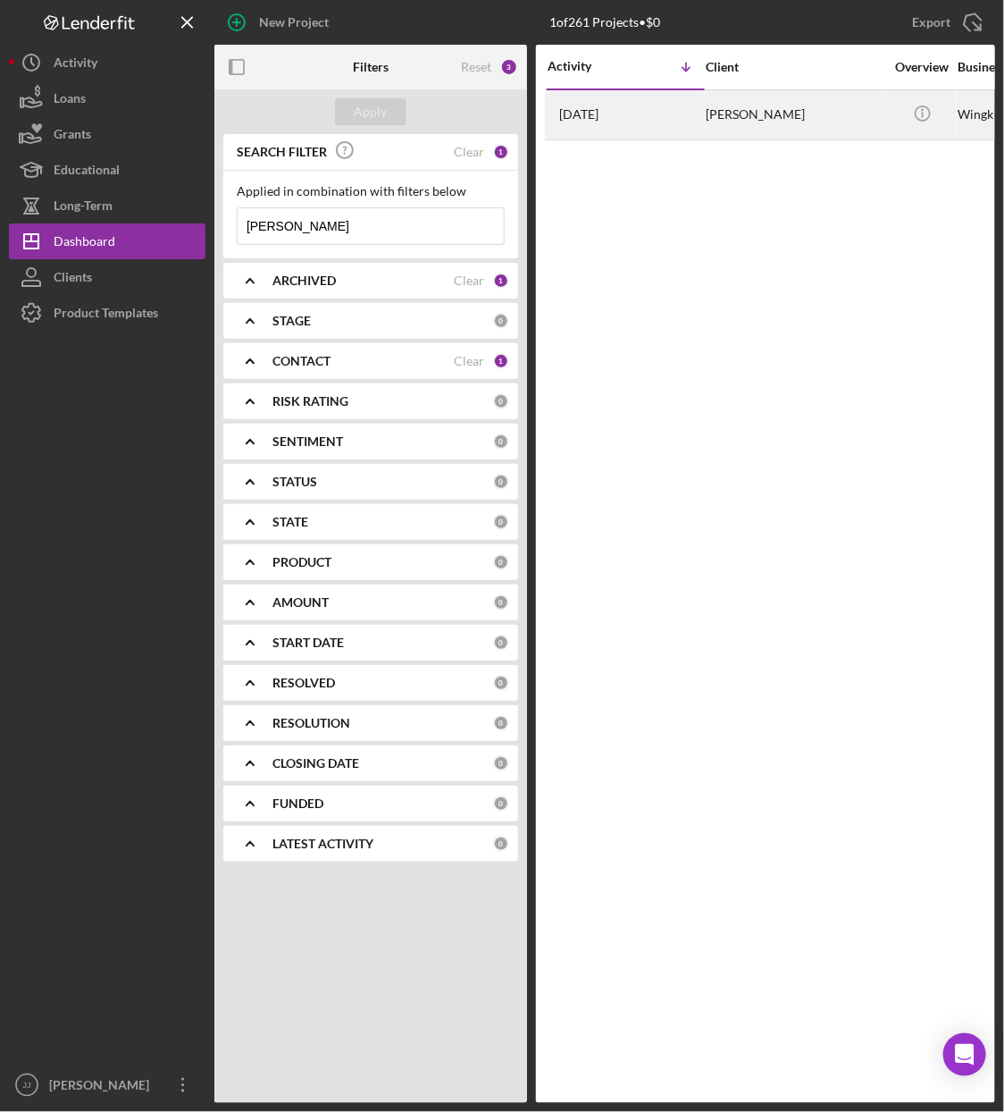
click at [658, 124] on div "[DATE] [PERSON_NAME]" at bounding box center [626, 114] width 156 height 47
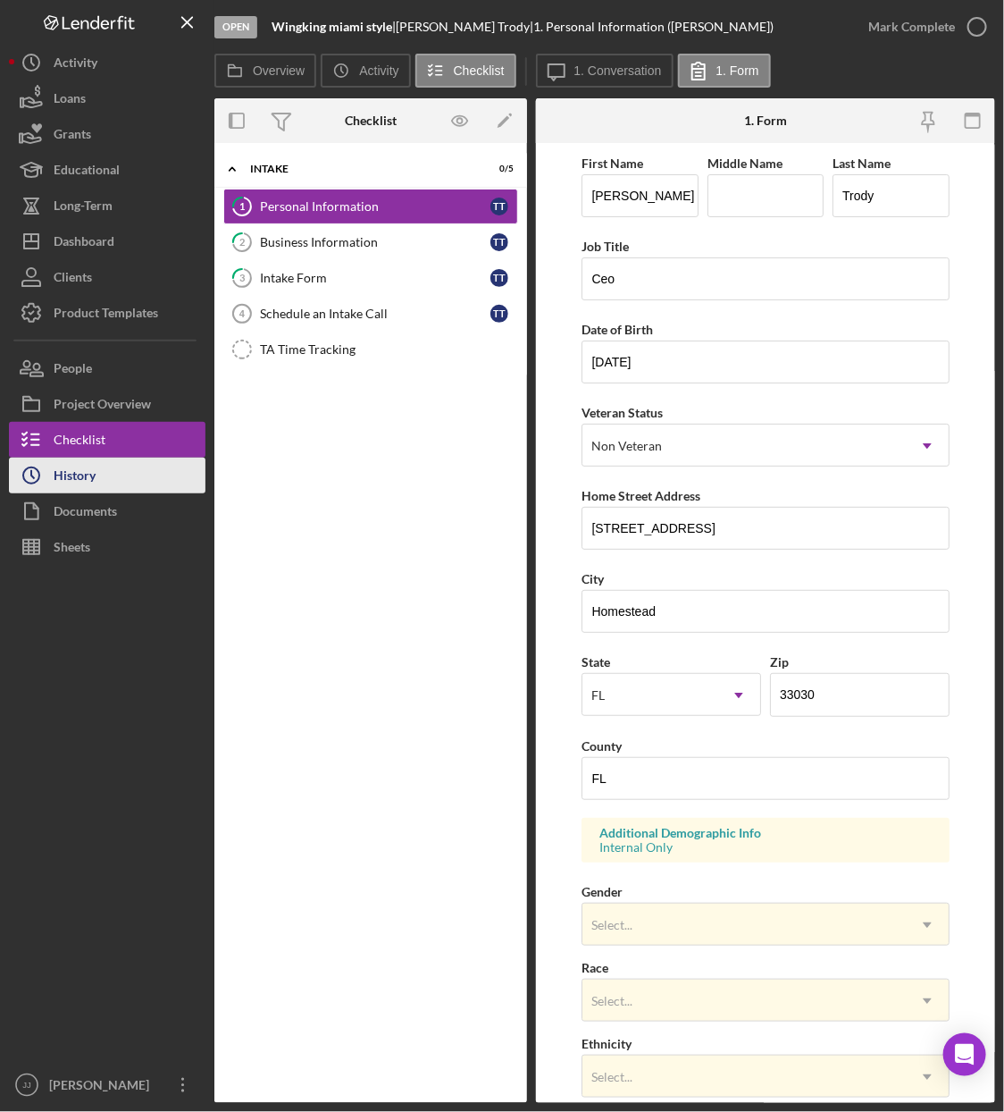
click at [127, 484] on button "Icon/History History" at bounding box center [107, 475] width 197 height 36
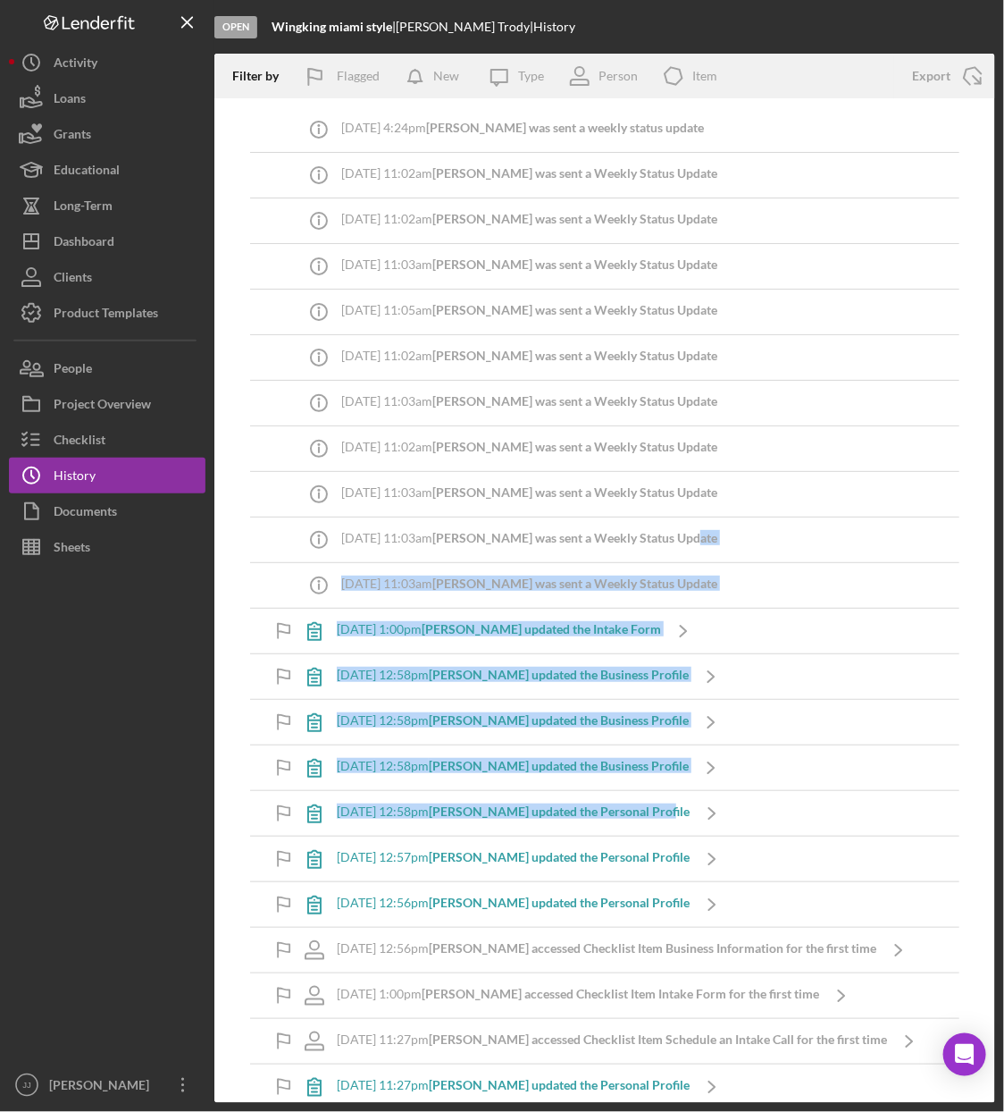
drag, startPoint x: 1003, startPoint y: 533, endPoint x: 1009, endPoint y: 792, distance: 259.2
click at [1003, 792] on html "Open Wingking miami style | [PERSON_NAME] | History Filter by Flagged New Icon/…" at bounding box center [502, 556] width 1004 height 1112
click at [97, 405] on div "Project Overview" at bounding box center [102, 406] width 97 height 40
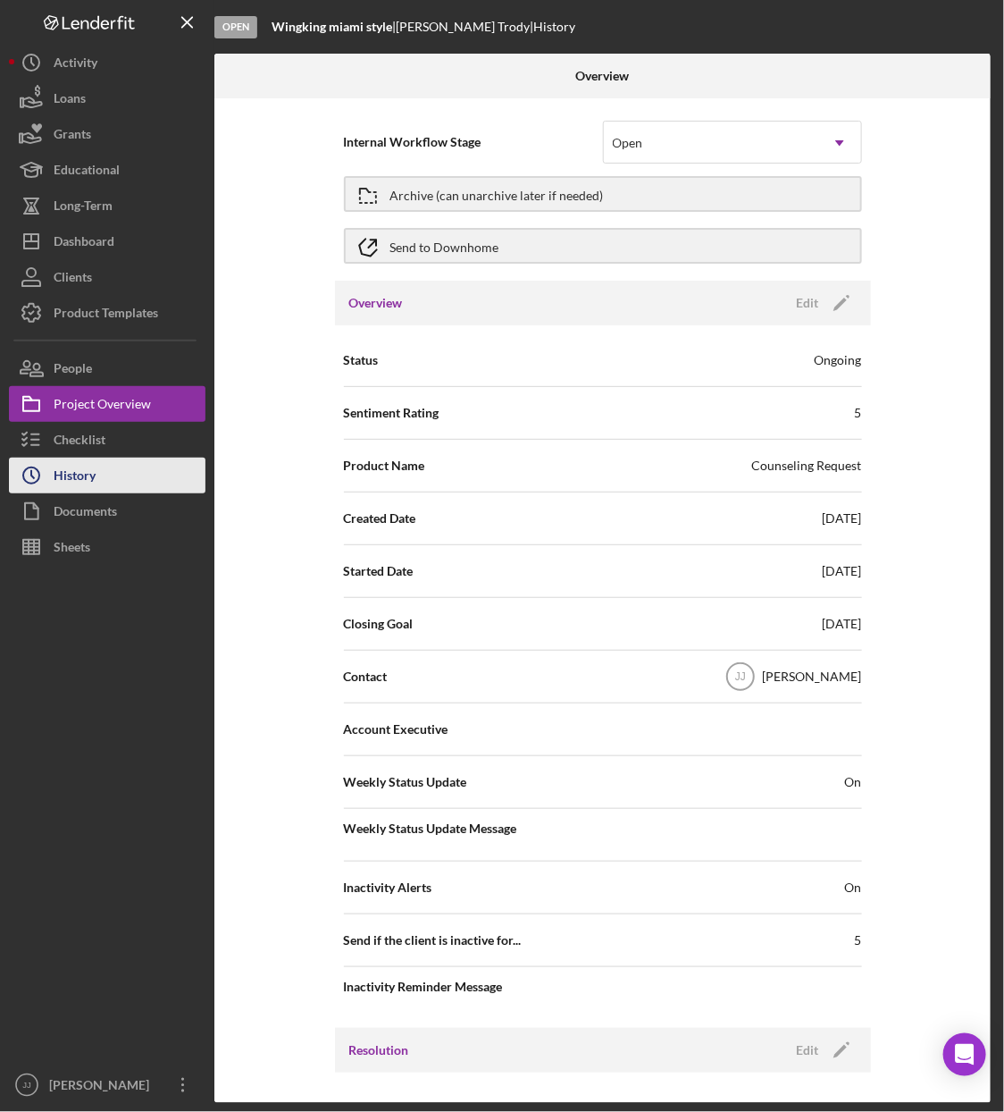
click at [102, 481] on button "Icon/History History" at bounding box center [107, 475] width 197 height 36
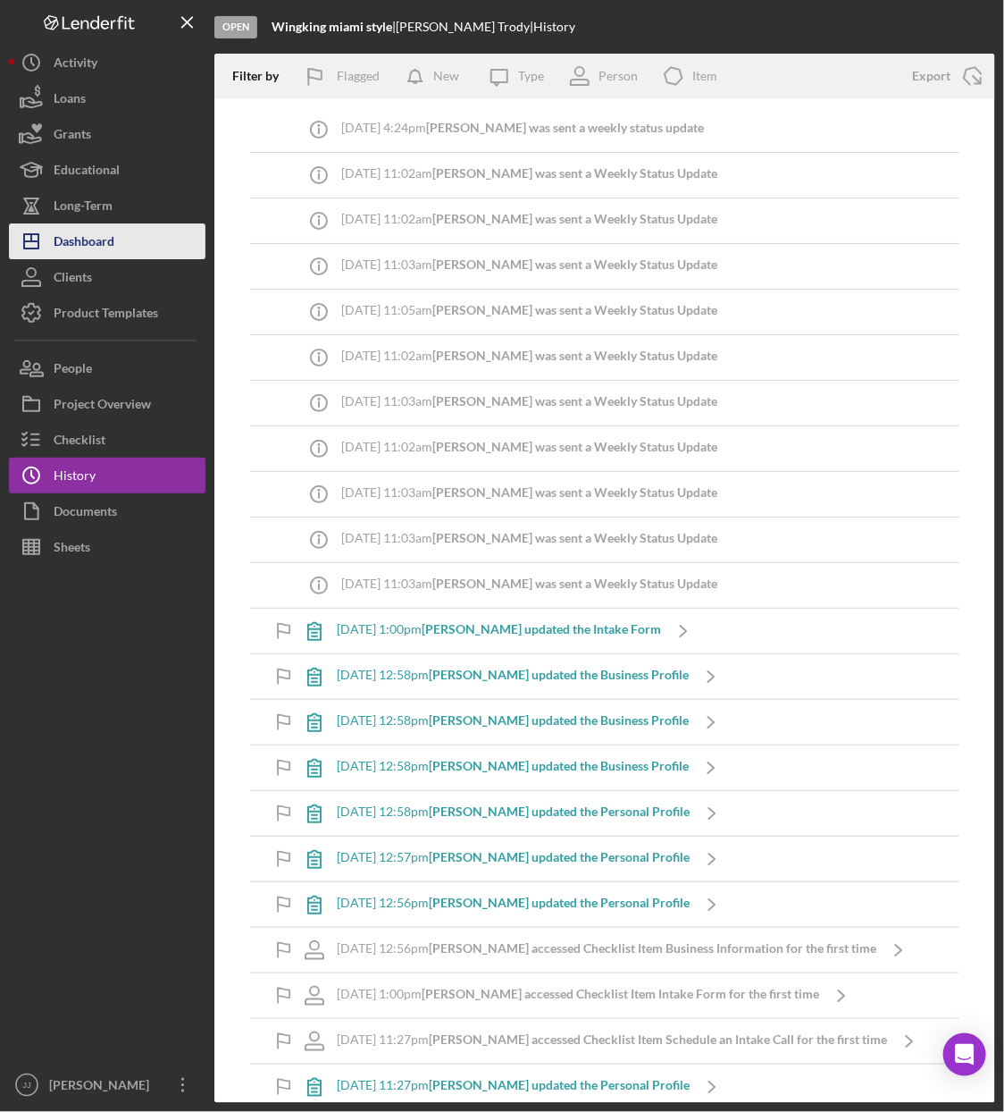
click at [80, 224] on div "Dashboard" at bounding box center [84, 243] width 61 height 40
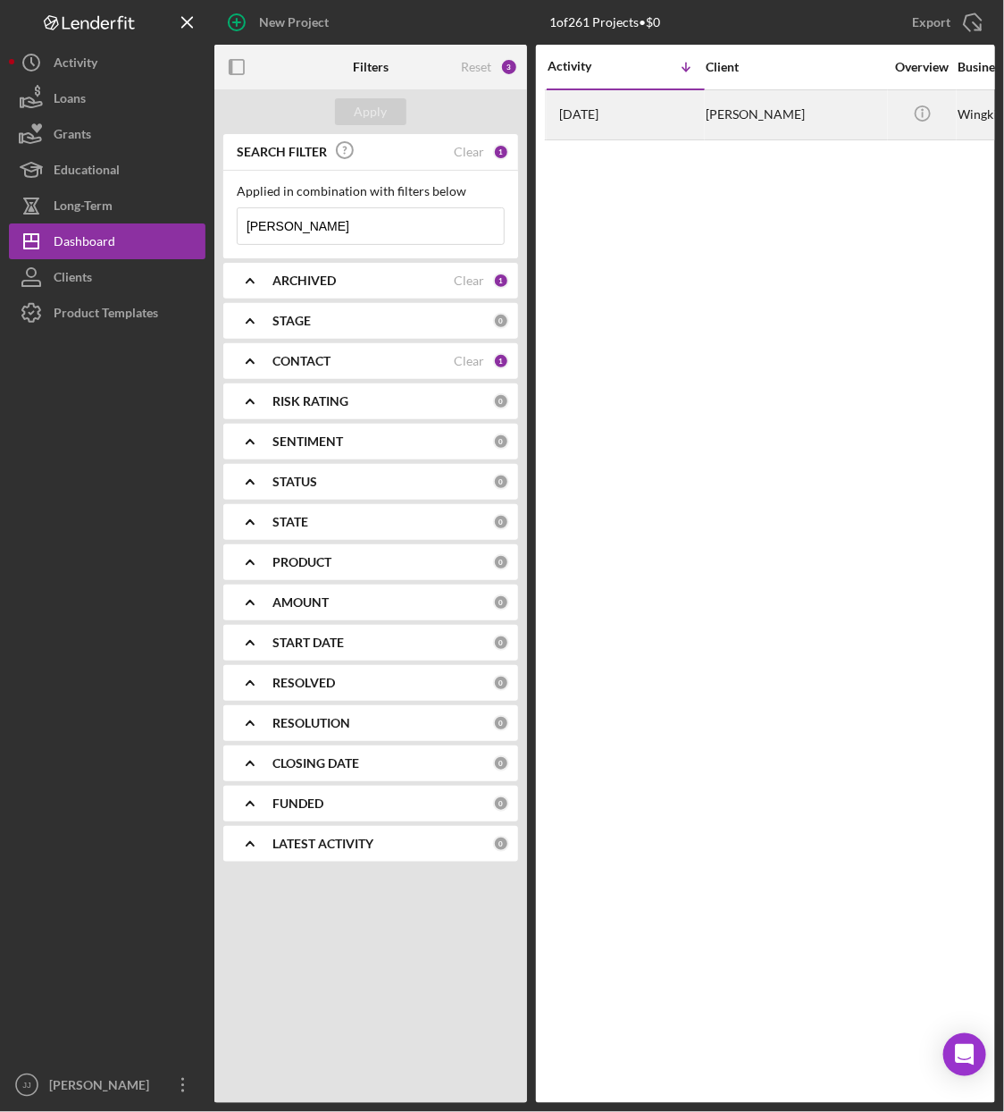
click at [638, 109] on div "[DATE] [PERSON_NAME]" at bounding box center [626, 114] width 156 height 47
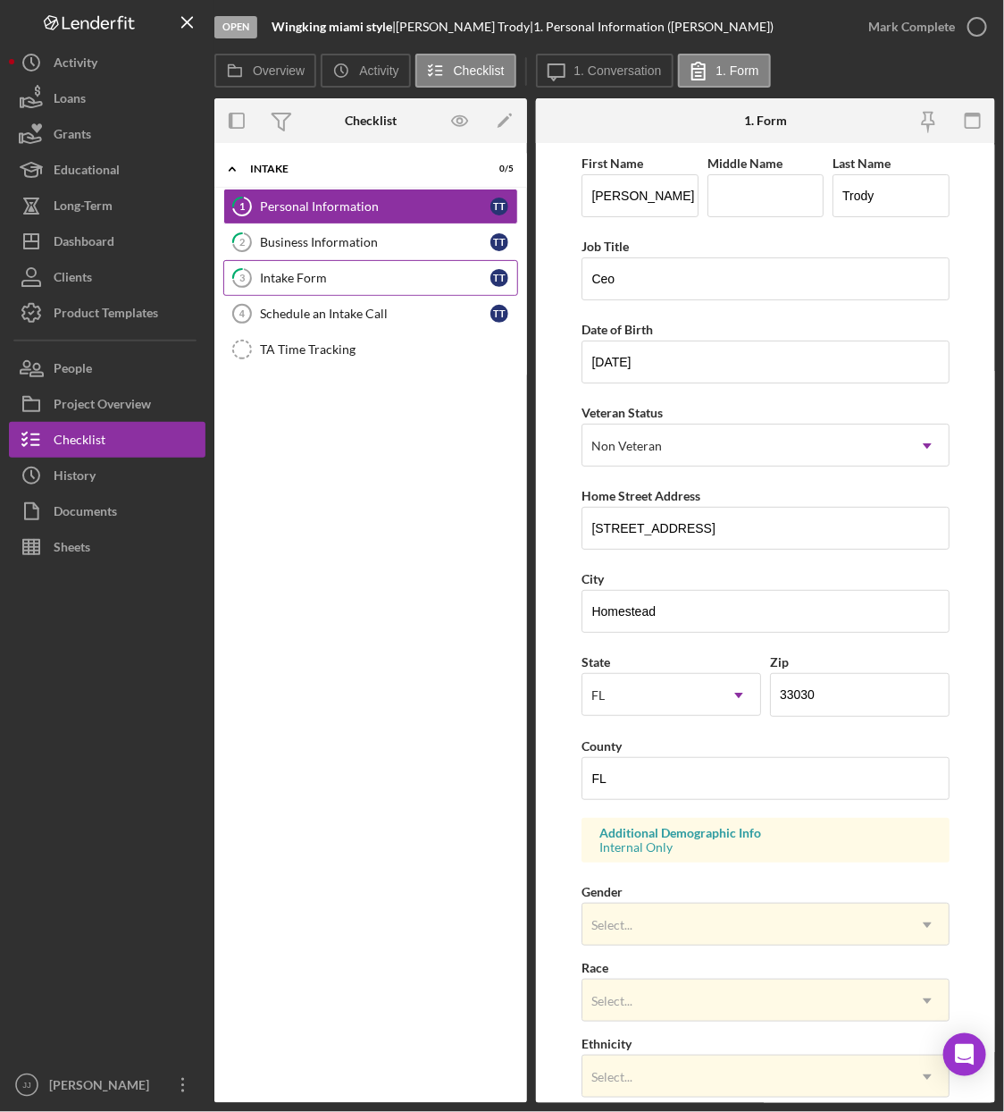
click at [365, 285] on link "3 Intake Form T T" at bounding box center [370, 278] width 295 height 36
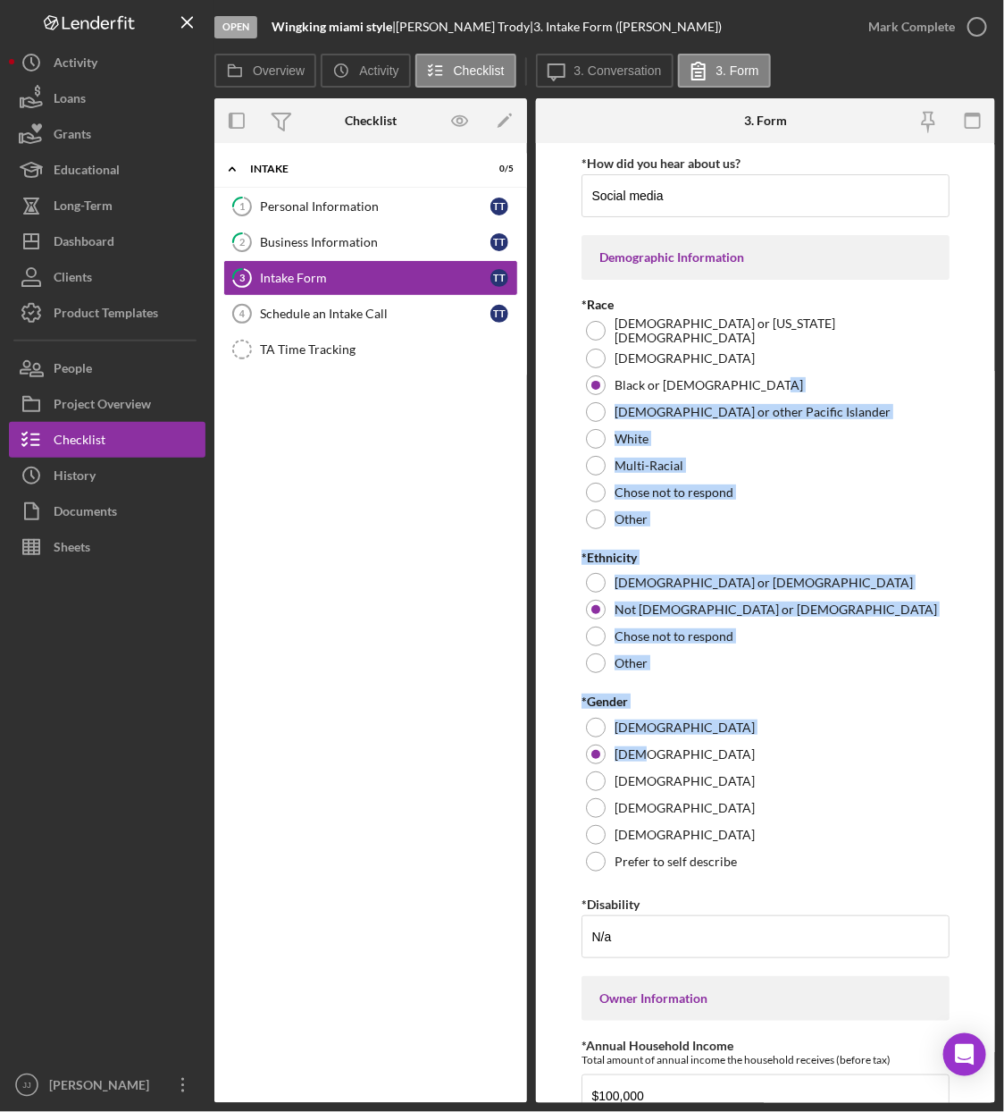
drag, startPoint x: 995, startPoint y: 381, endPoint x: 1009, endPoint y: 750, distance: 369.3
click at [1003, 750] on html "Open Wingking miami style | [PERSON_NAME] | 3. Intake Form ([PERSON_NAME]) Mark…" at bounding box center [502, 556] width 1004 height 1112
click at [940, 660] on div "Other" at bounding box center [765, 663] width 367 height 27
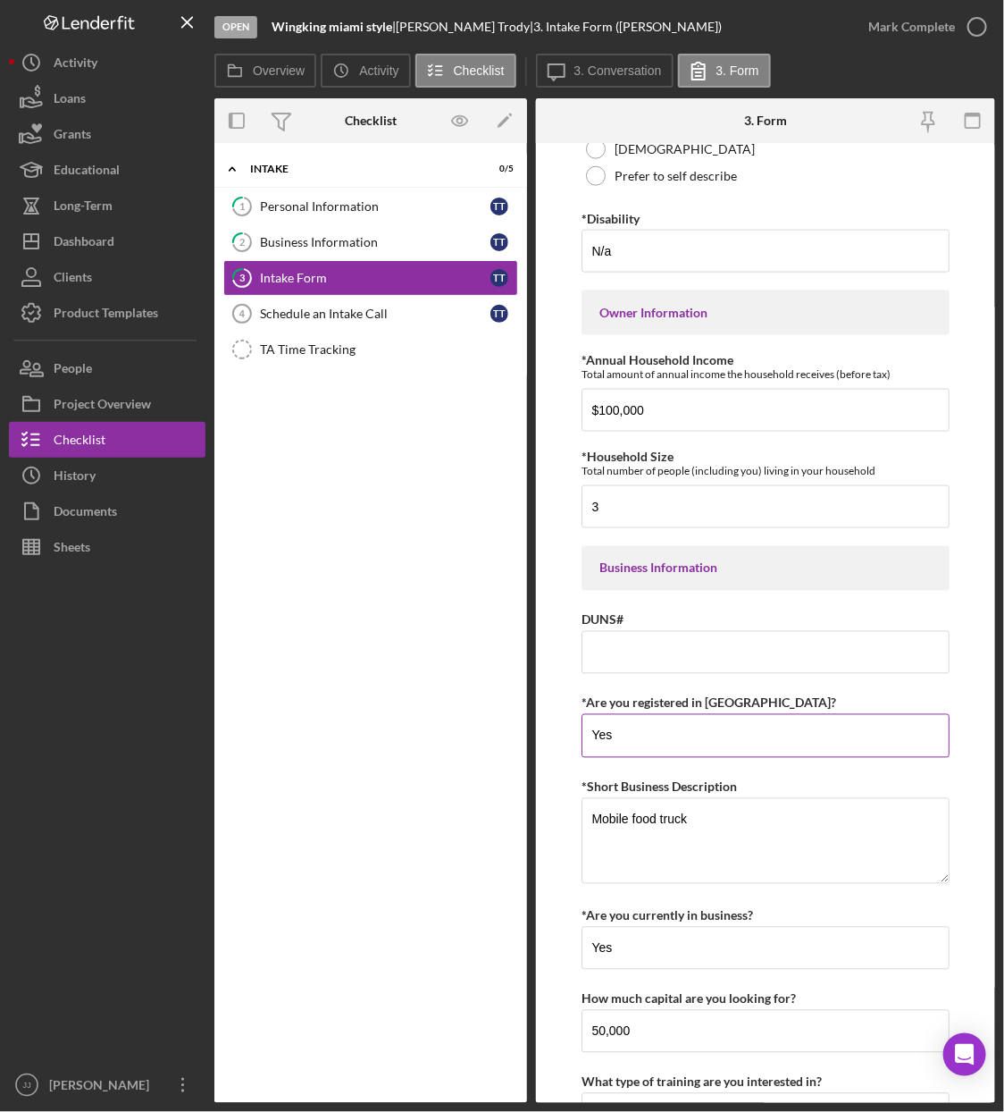
scroll to position [727, 0]
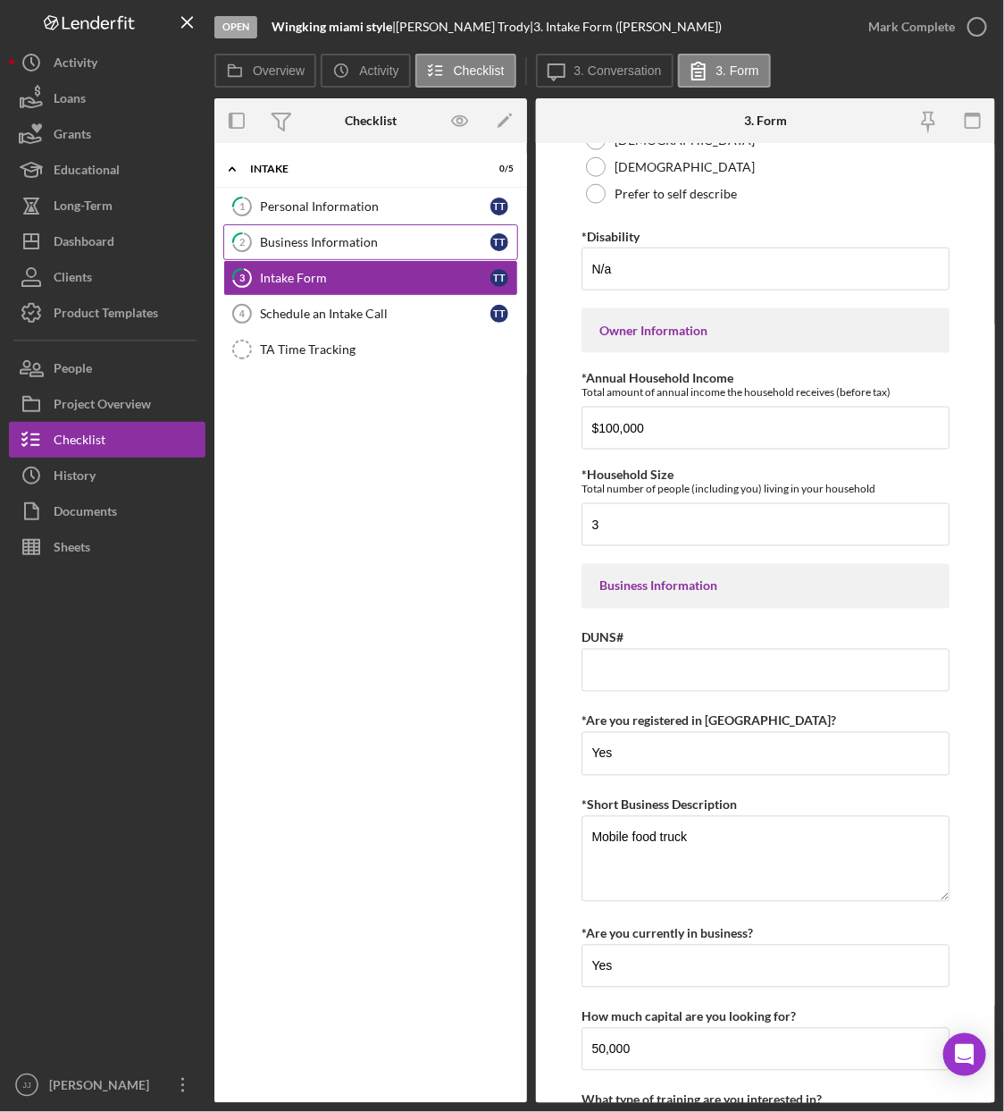
click at [340, 254] on link "2 Business Information T T" at bounding box center [370, 242] width 295 height 36
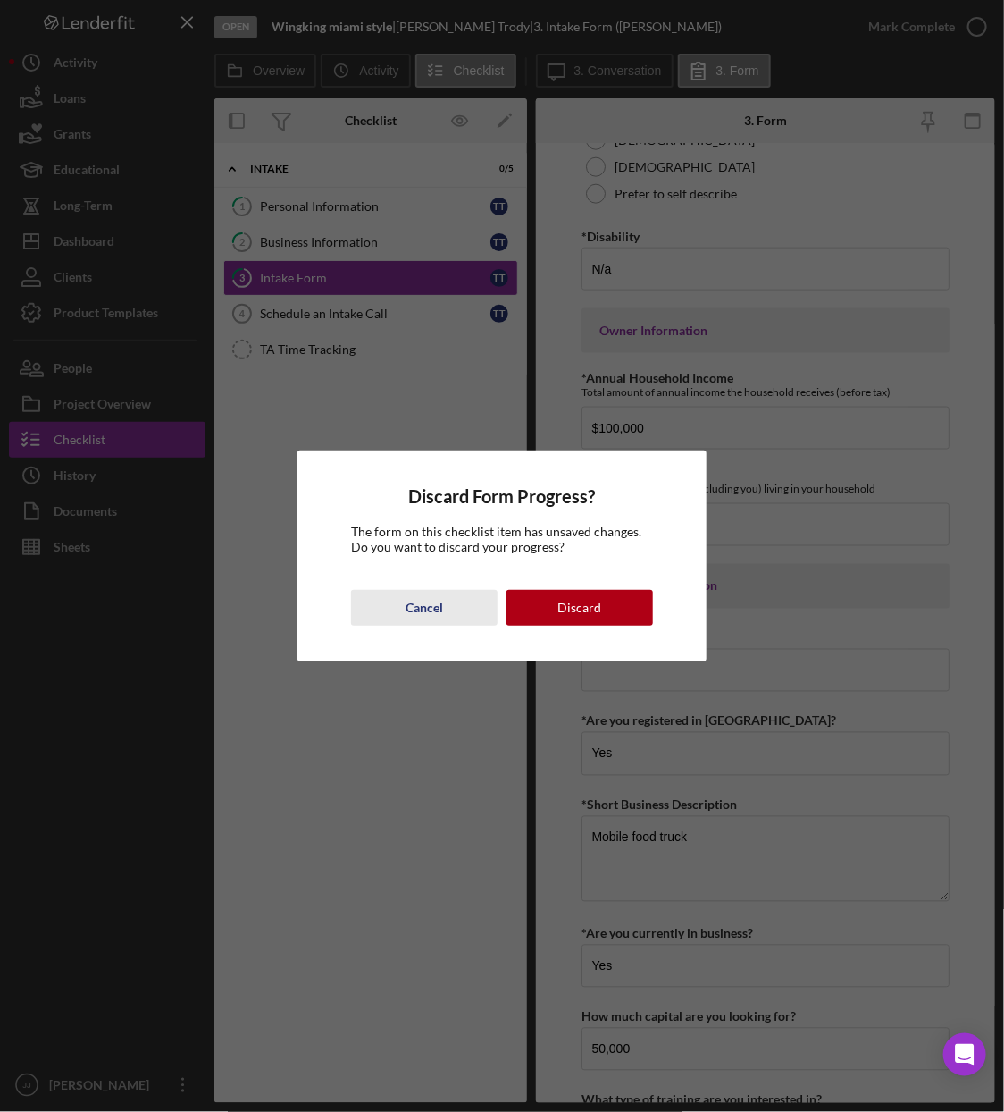
click at [425, 601] on div "Cancel" at bounding box center [425, 608] width 38 height 36
